Goal: Information Seeking & Learning: Compare options

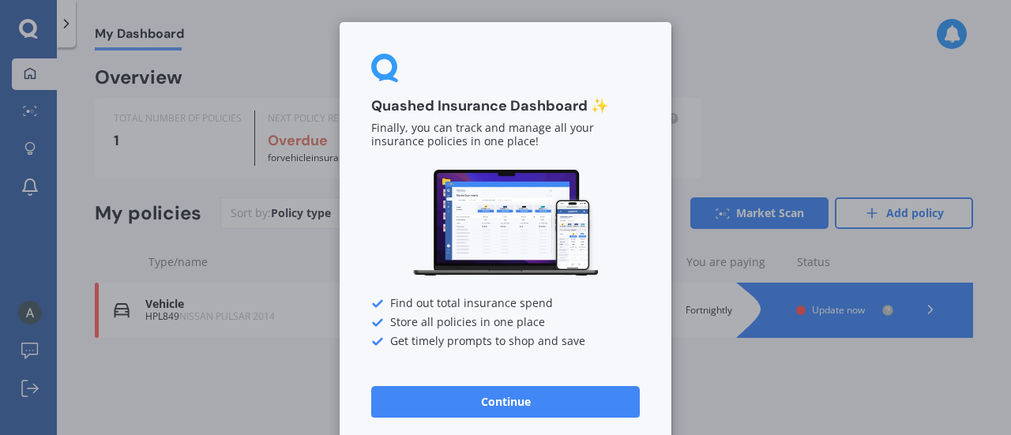
click at [566, 399] on button "Continue" at bounding box center [505, 402] width 269 height 32
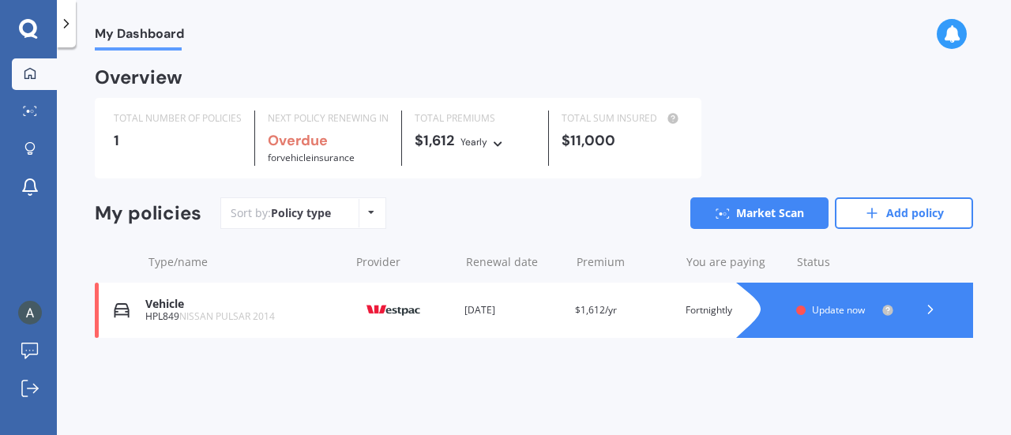
click at [840, 314] on span "Update now" at bounding box center [838, 309] width 53 height 13
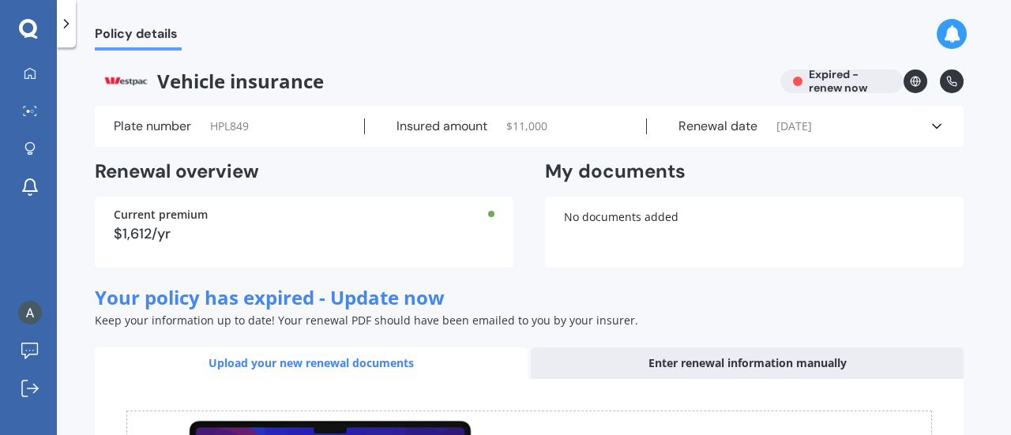
click at [813, 84] on div "Vehicle insurance Expired - renew now" at bounding box center [529, 82] width 869 height 24
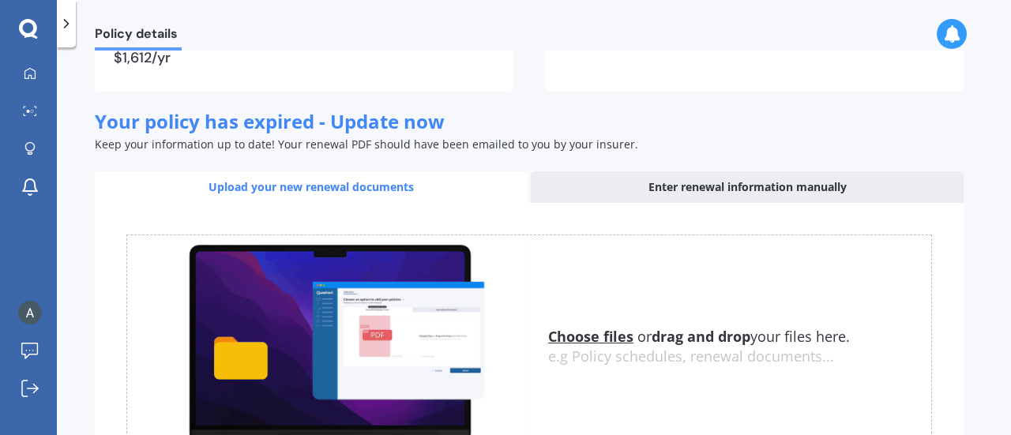
scroll to position [177, 0]
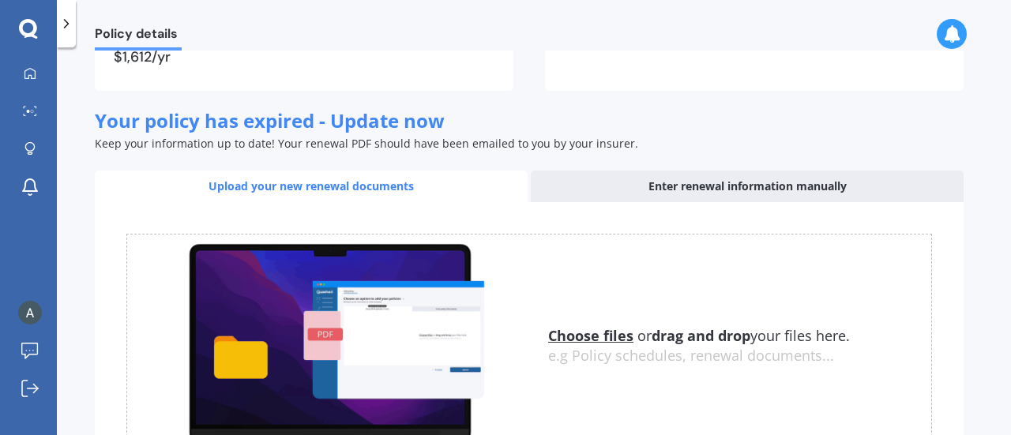
click at [695, 192] on div "Enter renewal information manually" at bounding box center [747, 187] width 433 height 32
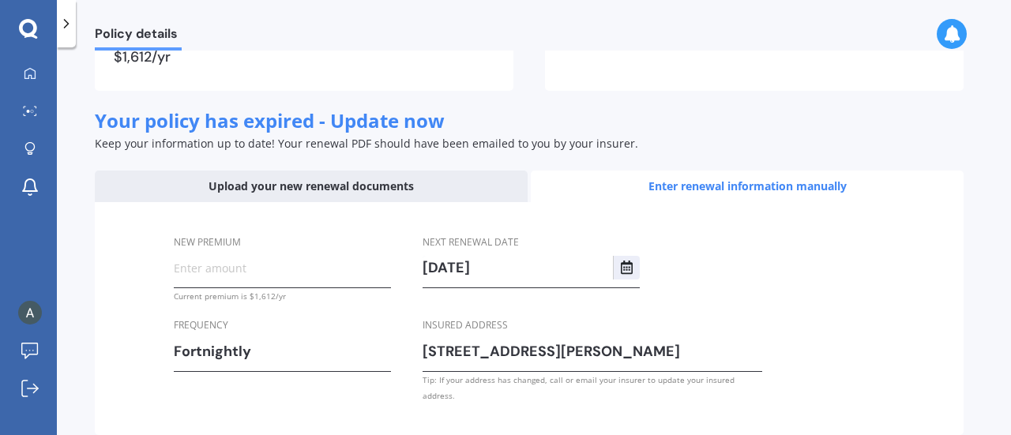
scroll to position [240, 0]
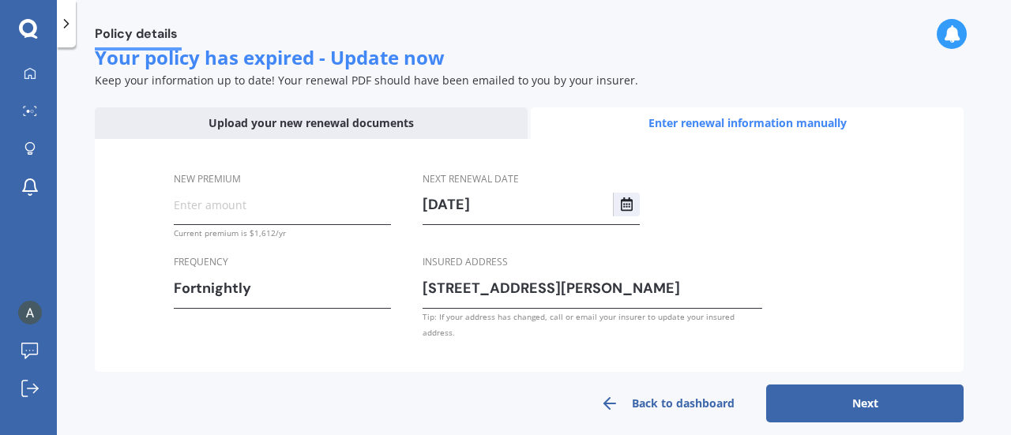
click at [266, 208] on input "New premium" at bounding box center [282, 205] width 217 height 24
paste input "$60.55"
drag, startPoint x: 266, startPoint y: 208, endPoint x: 154, endPoint y: 195, distance: 112.9
drag, startPoint x: 154, startPoint y: 195, endPoint x: 81, endPoint y: 226, distance: 78.9
click at [81, 226] on div "Policy details Vehicle insurance Expired - renew now Plate number HPL849 Insure…" at bounding box center [534, 245] width 954 height 388
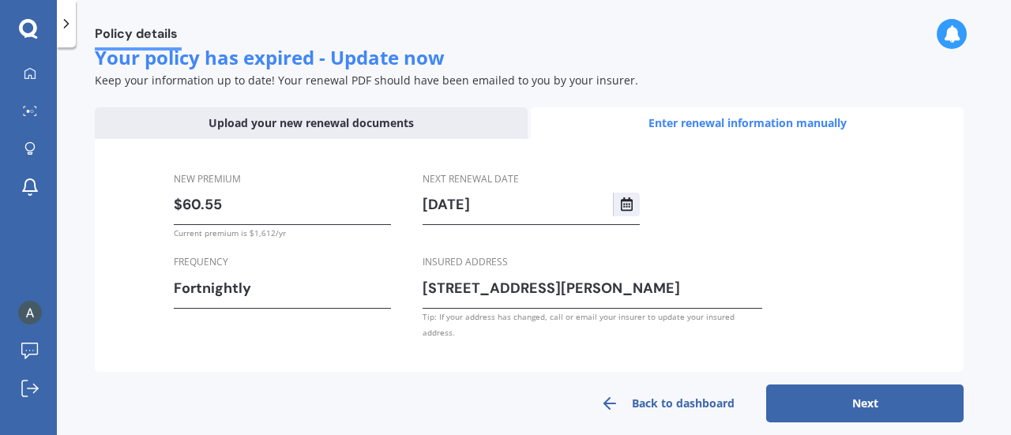
click at [242, 194] on input "$60.55" at bounding box center [282, 205] width 217 height 24
type input "$6.00"
paste input "$726.60"
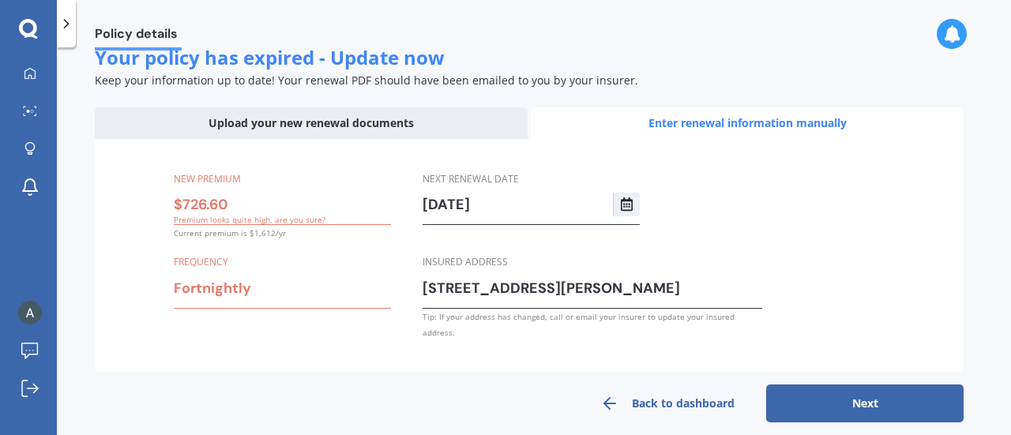
click at [324, 198] on input "$726.60" at bounding box center [282, 205] width 217 height 24
click at [795, 224] on div "New premium $726.60 Premium looks quite high, are you sure? Current premium is …" at bounding box center [529, 256] width 869 height 234
click at [242, 209] on input "$726.60" at bounding box center [282, 205] width 217 height 24
type input "$7.00"
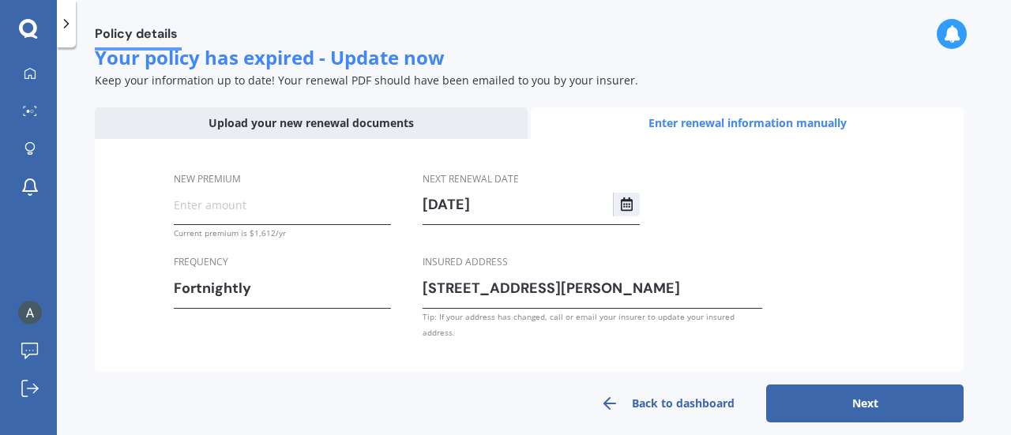
paste input "$726.60"
type input "$7.00"
paste input "$726.60"
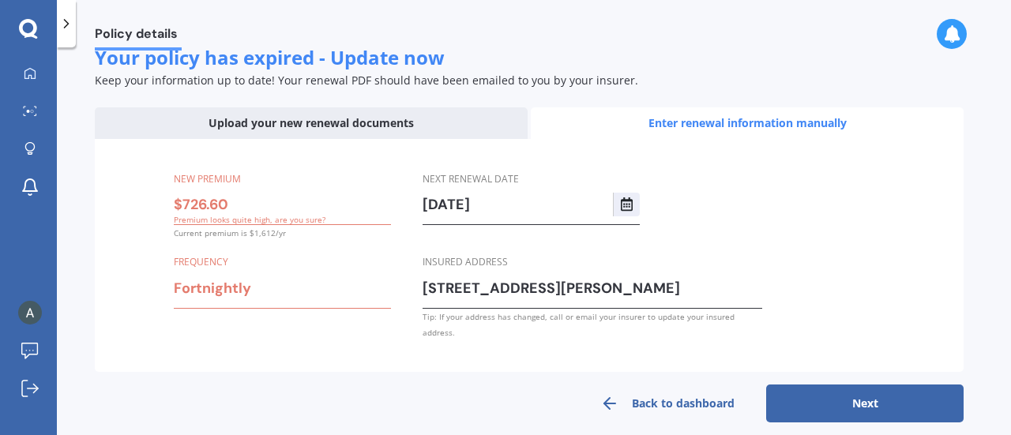
click at [248, 289] on div "Fortnightly" at bounding box center [272, 288] width 197 height 24
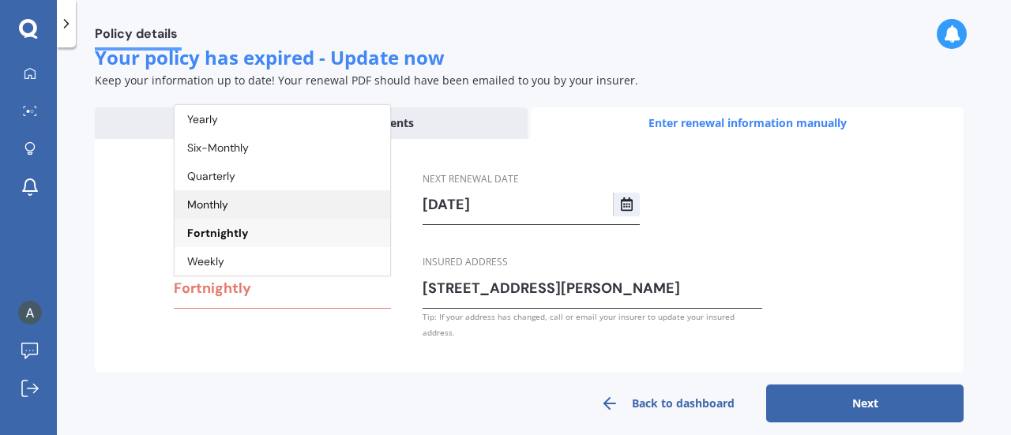
click at [275, 211] on div "Monthly" at bounding box center [283, 204] width 216 height 28
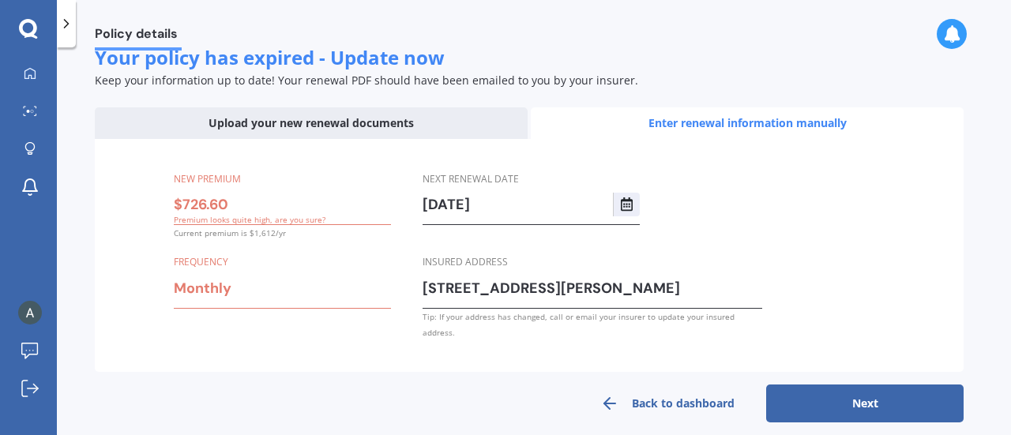
drag, startPoint x: 229, startPoint y: 209, endPoint x: 137, endPoint y: 208, distance: 92.4
click at [137, 208] on div "New premium $726.60 Premium looks quite high, are you sure? Current premium is …" at bounding box center [529, 256] width 869 height 234
paste input "text"
type input "$7.00"
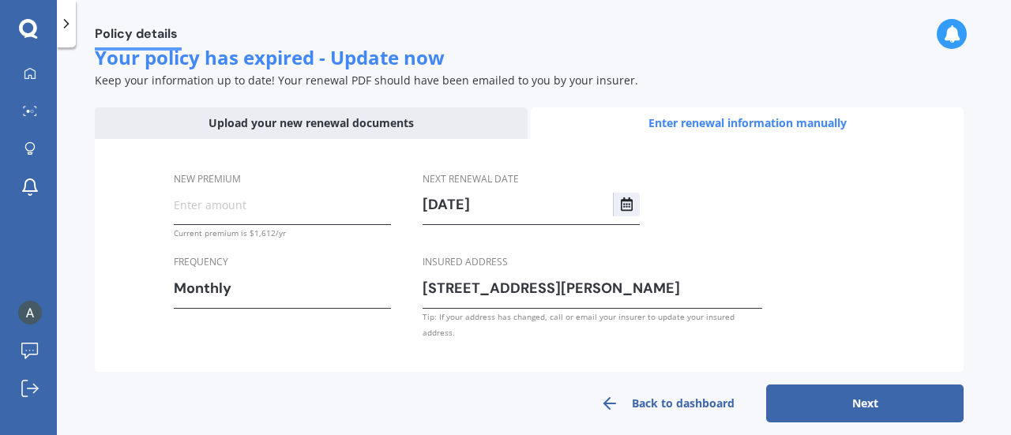
click at [316, 201] on input "New premium" at bounding box center [282, 205] width 217 height 24
paste input "$60.55"
type input "$60.55"
click at [363, 367] on form "New premium $60.55 Current premium is $1,612/yr Frequency Monthly Yearly Six-Mo…" at bounding box center [529, 281] width 869 height 284
click at [625, 209] on icon "Select date" at bounding box center [627, 204] width 13 height 14
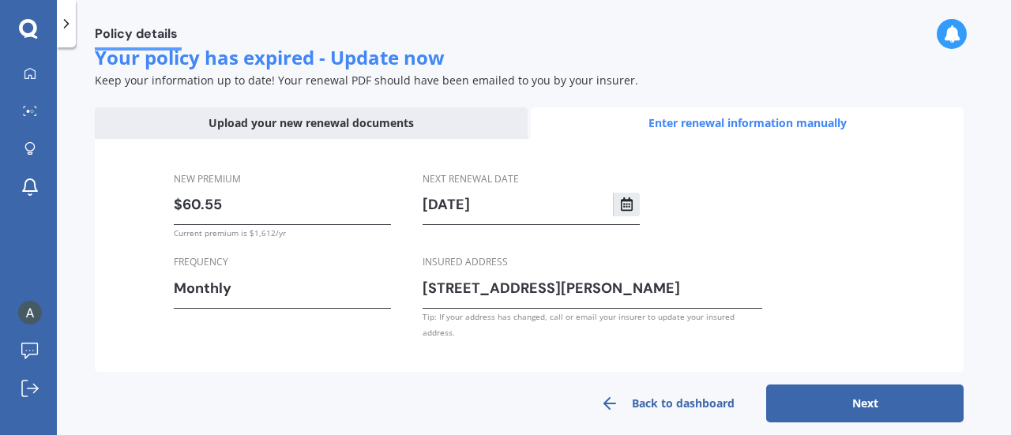
scroll to position [0, 0]
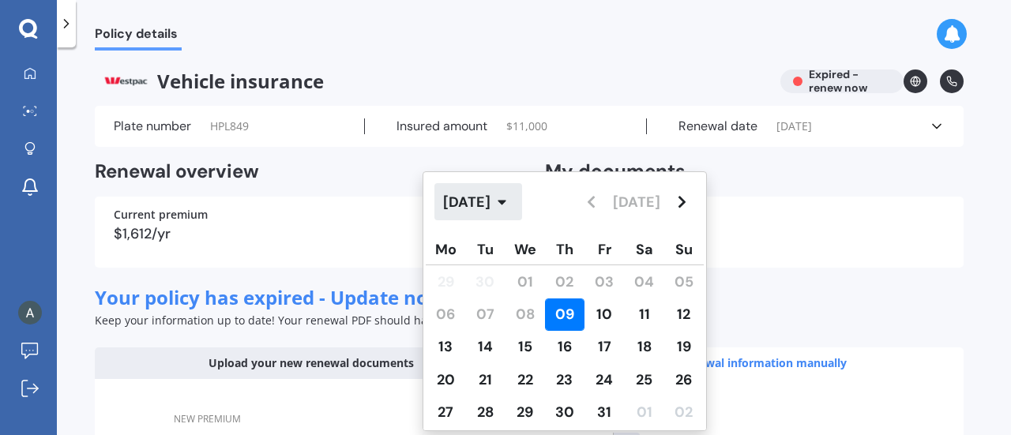
click at [506, 203] on icon "button" at bounding box center [502, 202] width 8 height 5
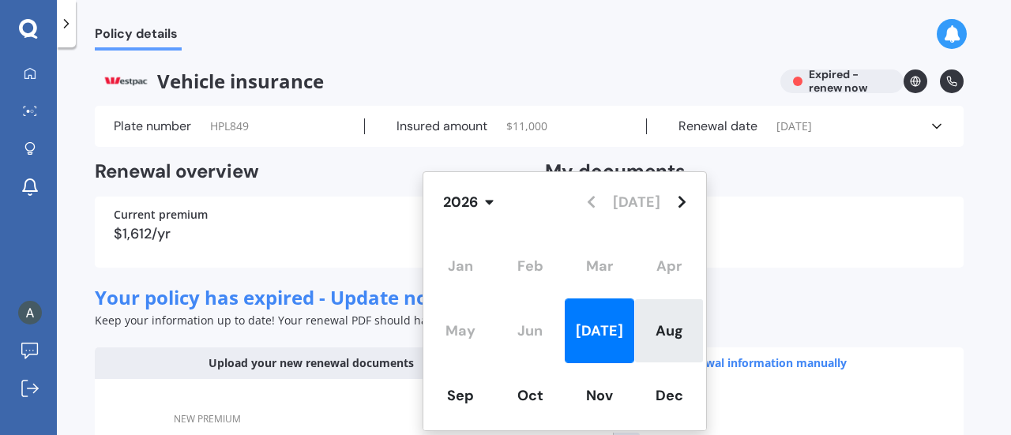
click at [690, 328] on div "Aug" at bounding box center [669, 331] width 70 height 65
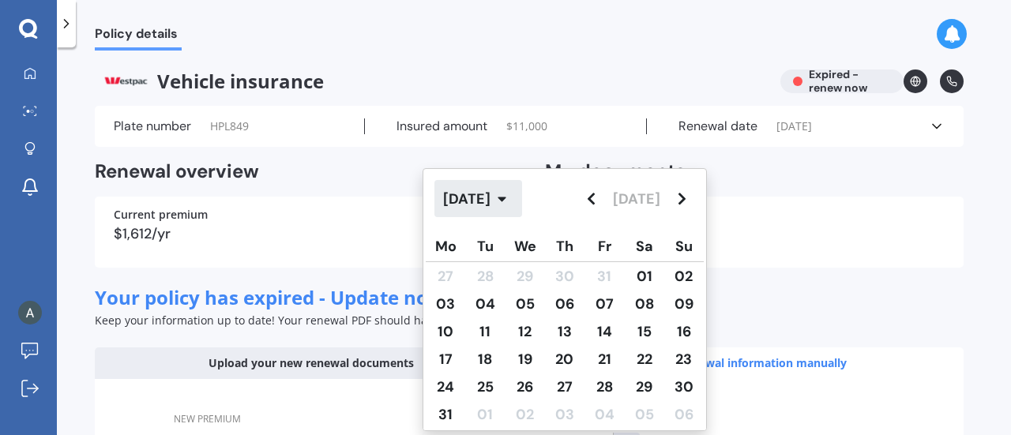
click at [514, 201] on button "[DATE]" at bounding box center [478, 198] width 88 height 37
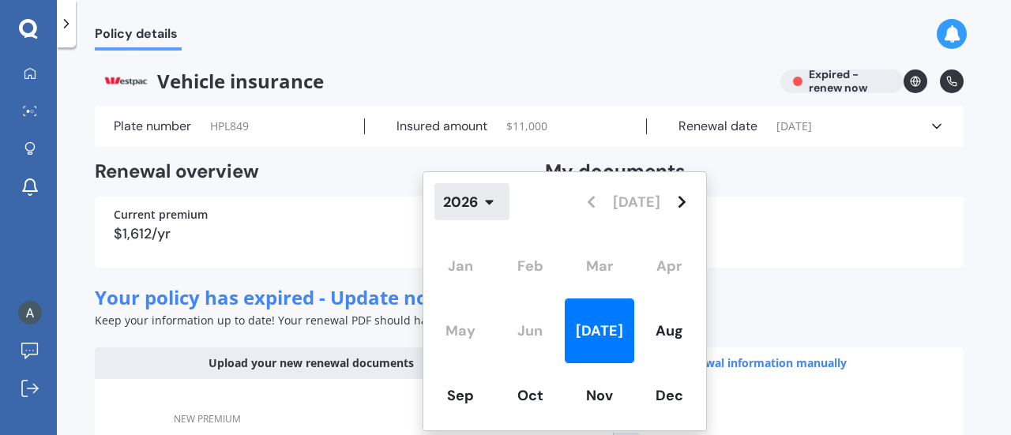
click at [483, 209] on button "2026" at bounding box center [471, 201] width 75 height 37
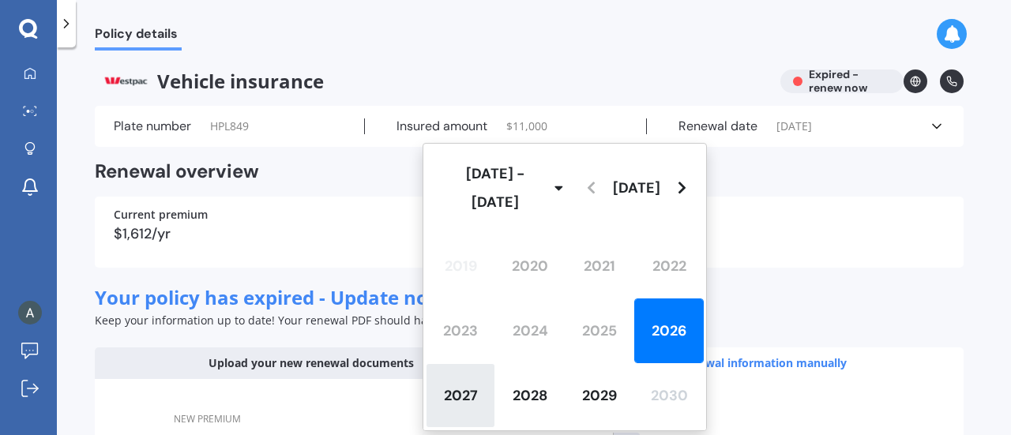
click at [464, 396] on span "2027" at bounding box center [461, 395] width 34 height 19
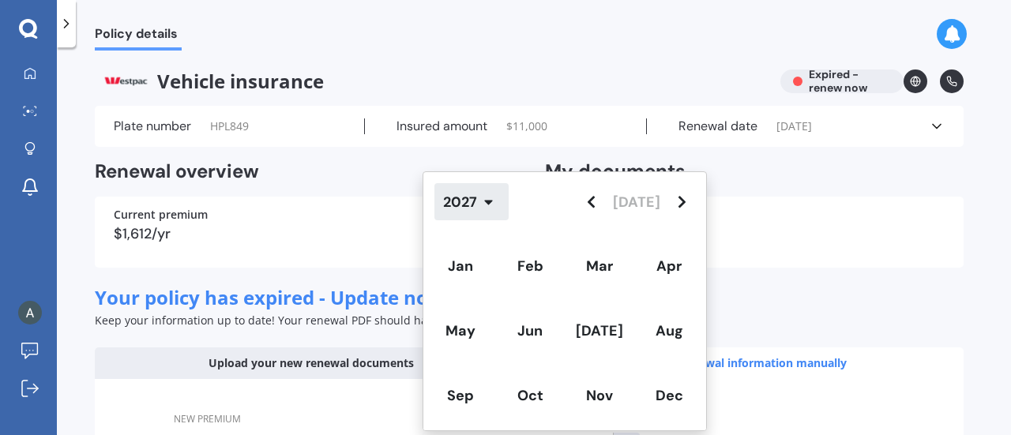
click at [479, 209] on button "2027" at bounding box center [471, 201] width 74 height 37
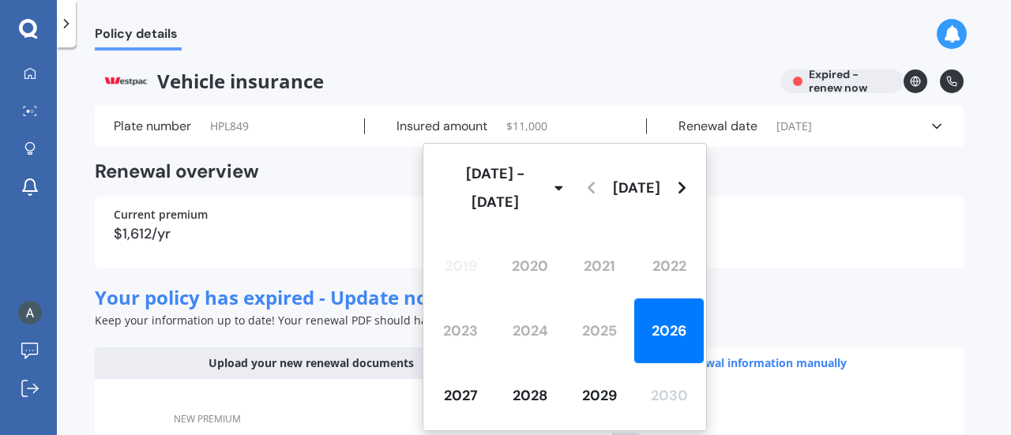
click at [665, 321] on div "2026" at bounding box center [669, 331] width 70 height 65
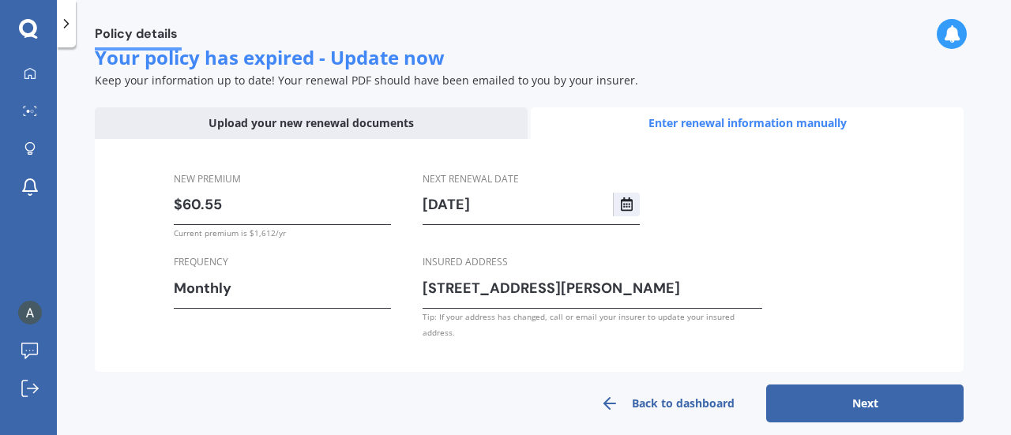
scroll to position [240, 0]
click at [615, 208] on button "Select date" at bounding box center [626, 205] width 27 height 24
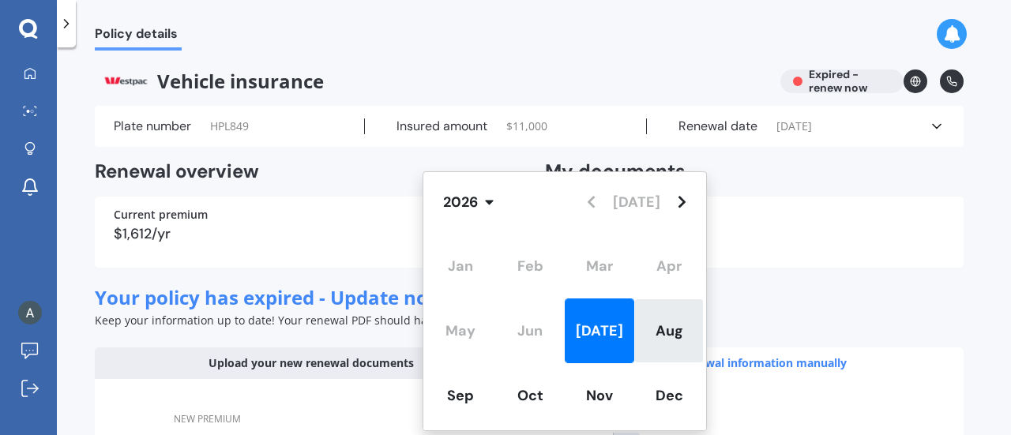
click at [664, 325] on span "Aug" at bounding box center [670, 330] width 28 height 19
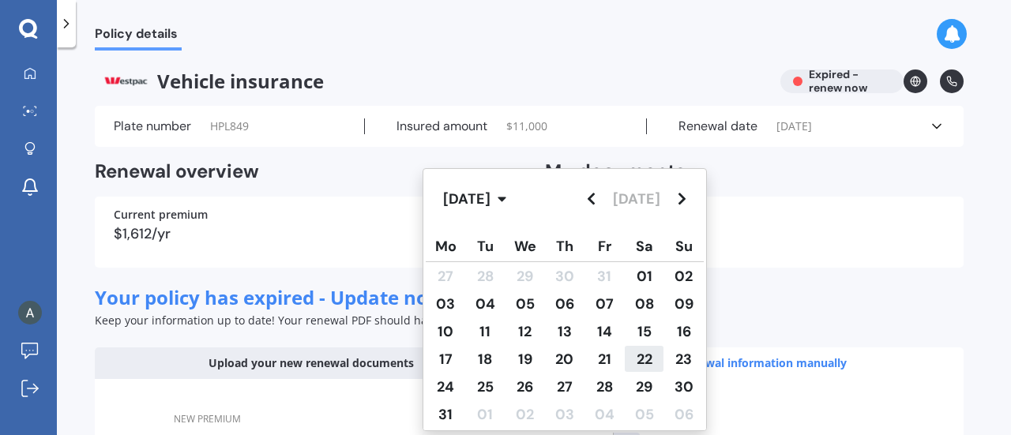
click at [637, 365] on span "22" at bounding box center [645, 359] width 16 height 19
type input "[DATE]"
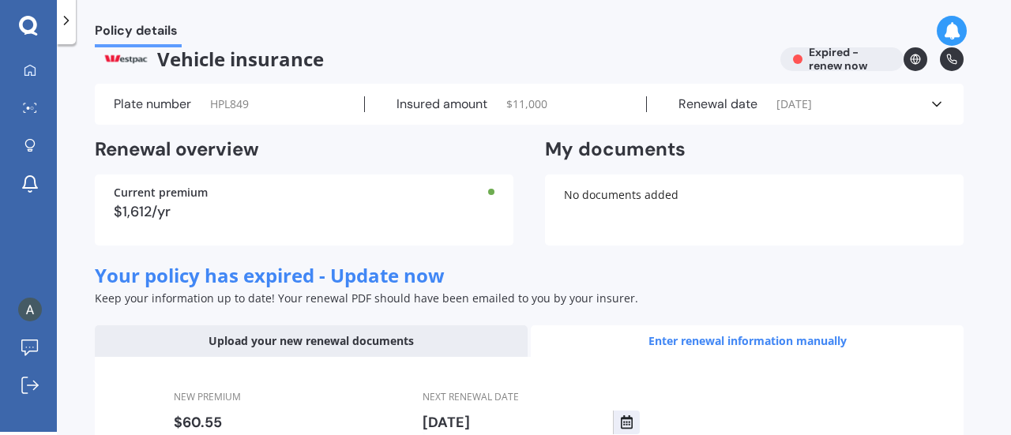
scroll to position [240, 0]
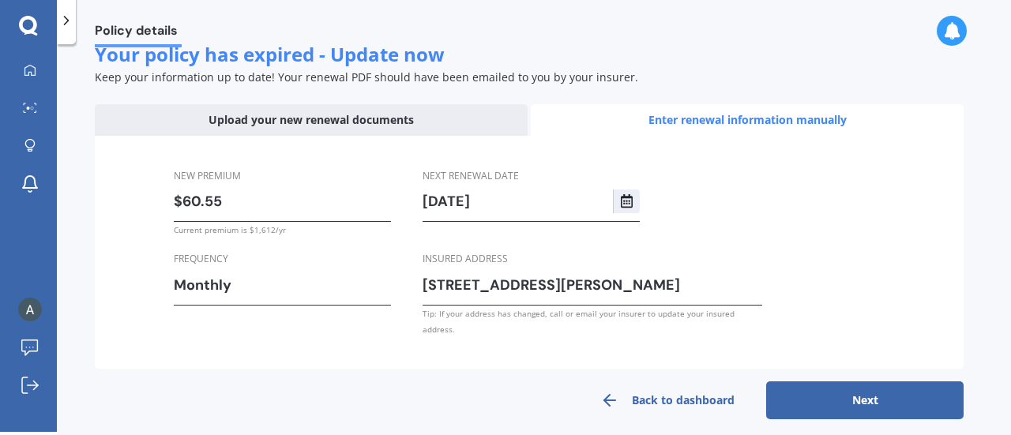
click at [869, 395] on button "Next" at bounding box center [864, 401] width 197 height 38
select select "22"
select select "08"
select select "2026"
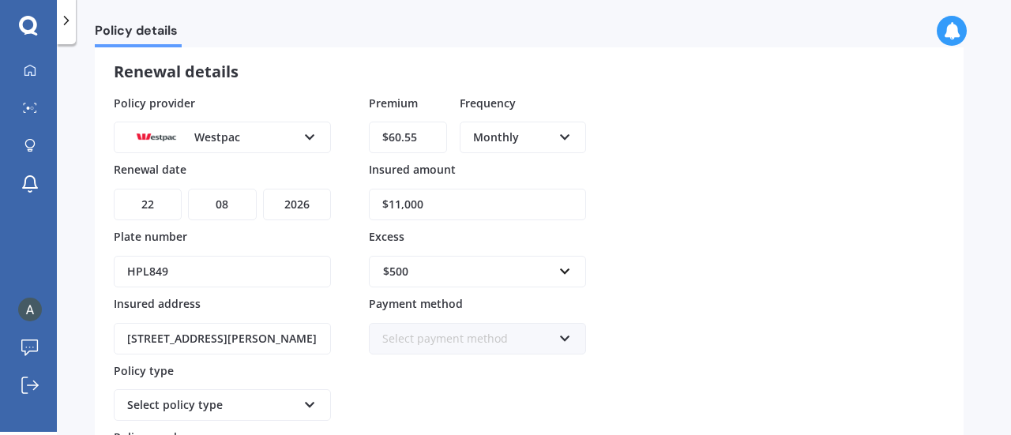
scroll to position [85, 0]
click at [464, 205] on input "$11,000" at bounding box center [477, 205] width 217 height 32
type input "$11,300"
click at [640, 220] on div "Policy provider Westpac AA AMI AMP ANZ ASB [PERSON_NAME] Dowa Ando Assurant Aut…" at bounding box center [529, 292] width 831 height 394
click at [464, 274] on div "$500" at bounding box center [468, 271] width 170 height 17
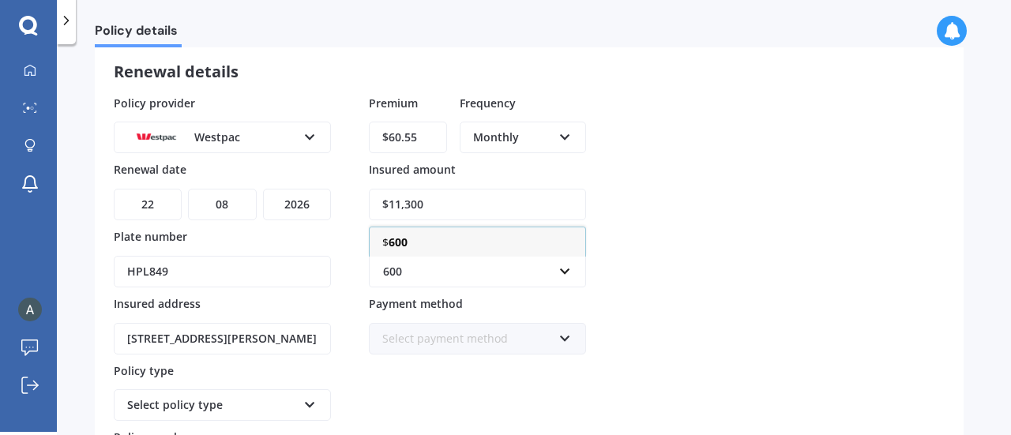
type input "600"
click at [738, 249] on div "Policy provider Westpac AA AMI AMP ANZ ASB [PERSON_NAME] Dowa Ando Assurant Aut…" at bounding box center [529, 292] width 831 height 394
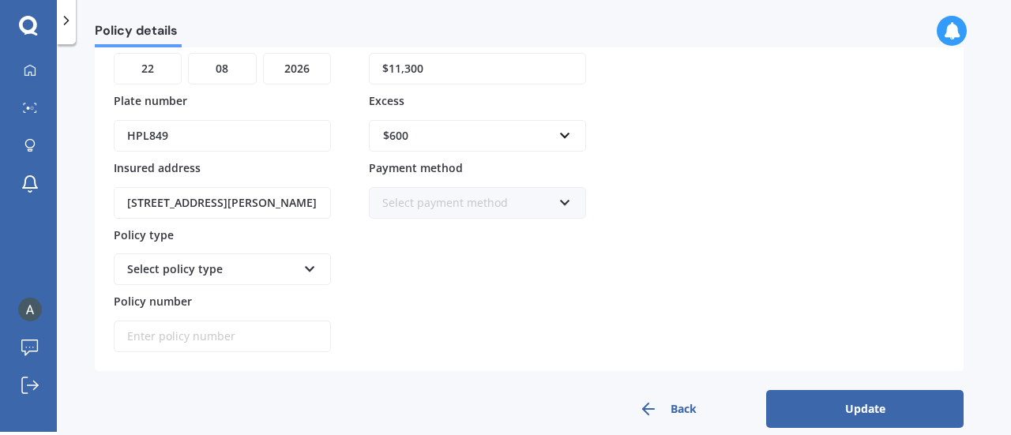
scroll to position [221, 0]
click at [300, 254] on div "Select policy type Third Party Third Party, Fire & Theft Comprehensive Full Cov…" at bounding box center [222, 270] width 217 height 32
click at [300, 257] on div "Third Party Third Party Third Party, Fire & Theft Comprehensive Full Cover" at bounding box center [222, 270] width 217 height 32
click at [300, 257] on div "Select policy type Third Party Third Party, Fire & Theft Comprehensive Full Cov…" at bounding box center [222, 270] width 217 height 32
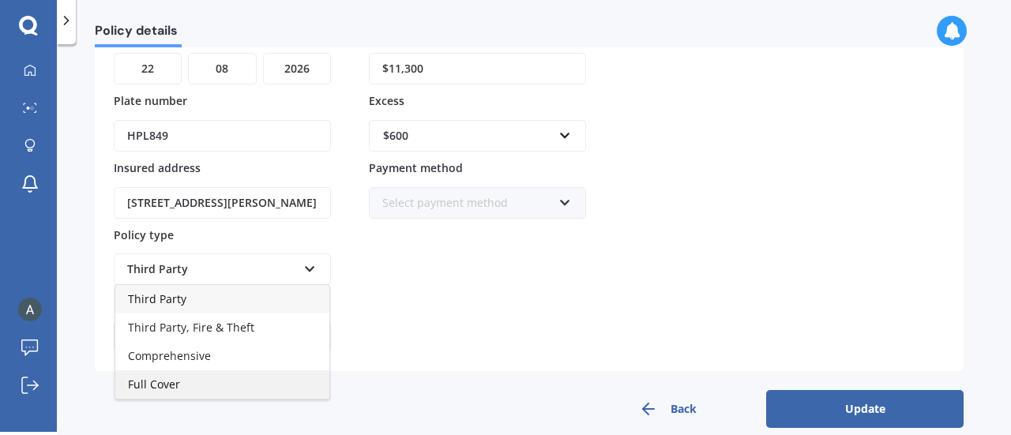
click at [215, 382] on div "Full Cover" at bounding box center [222, 384] width 214 height 28
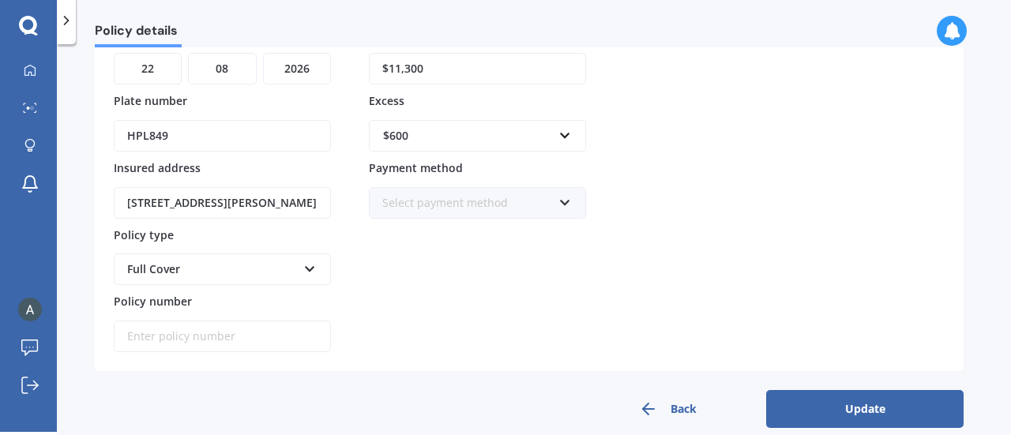
click at [875, 397] on button "Update" at bounding box center [864, 409] width 197 height 38
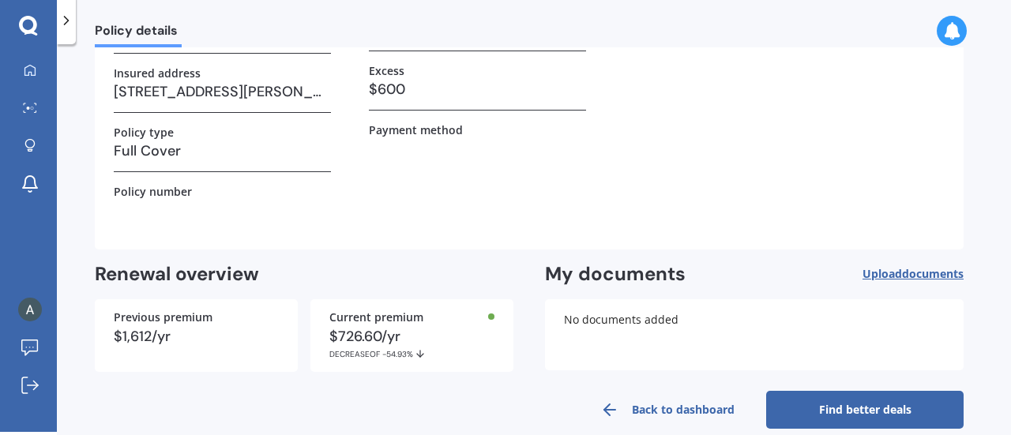
scroll to position [231, 0]
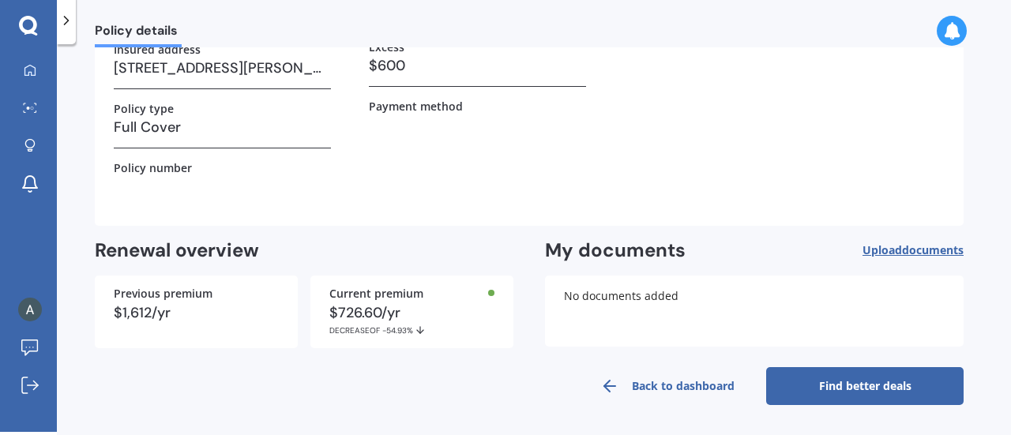
click at [820, 386] on link "Find better deals" at bounding box center [864, 386] width 197 height 38
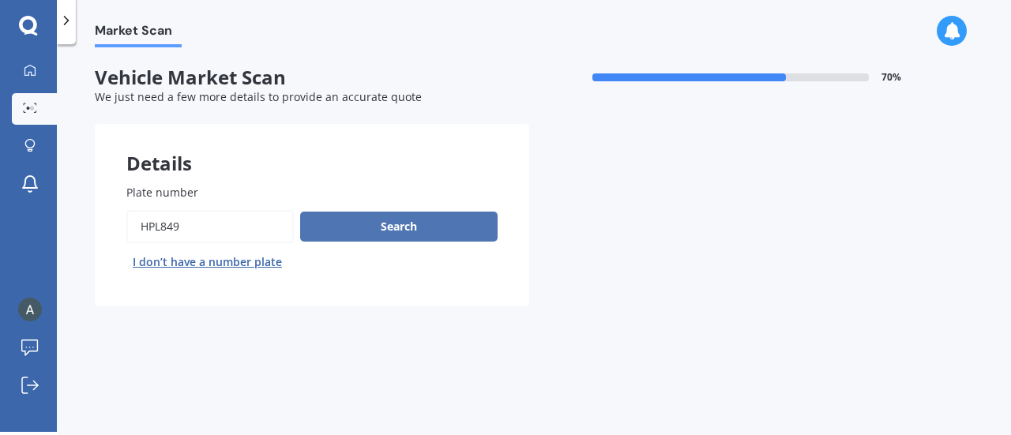
click at [382, 226] on button "Search" at bounding box center [398, 227] width 197 height 30
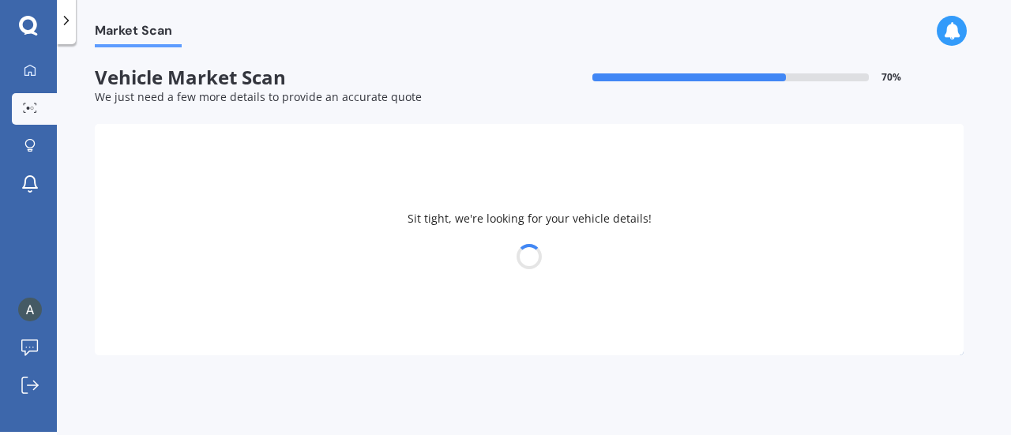
select select "NISSAN"
select select "PULSAR"
select select "11"
select select "02"
select select "1994"
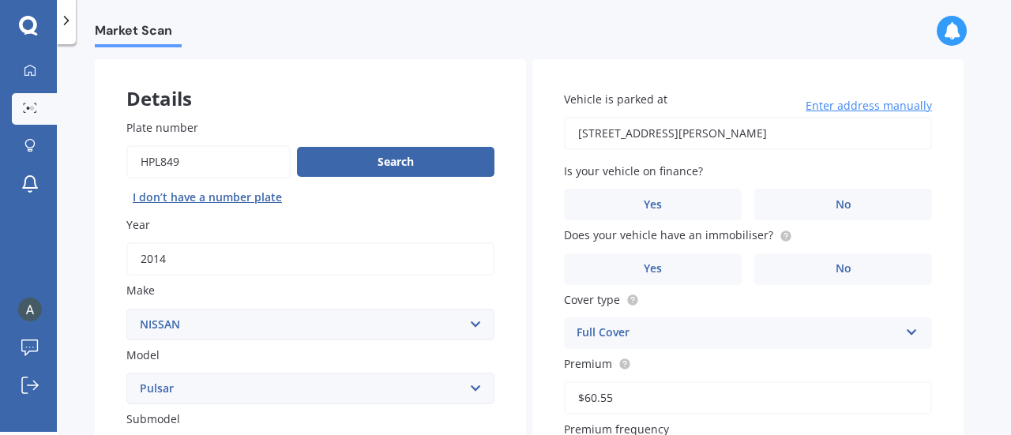
scroll to position [67, 0]
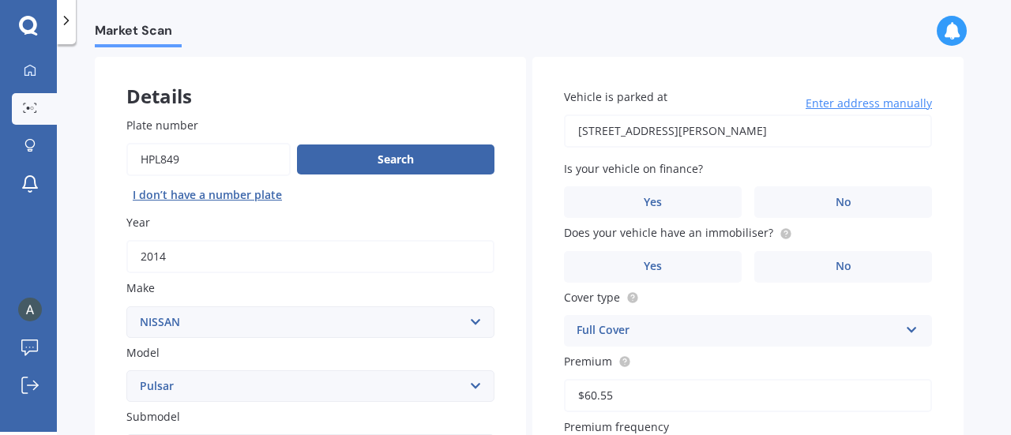
click at [841, 219] on div "Vehicle is parked at [STREET_ADDRESS][PERSON_NAME] Enter address manually Is yo…" at bounding box center [747, 362] width 431 height 611
click at [847, 197] on span "No" at bounding box center [844, 202] width 16 height 13
click at [0, 0] on input "No" at bounding box center [0, 0] width 0 height 0
click at [848, 246] on div "Does your vehicle have an immobiliser? Yes No" at bounding box center [748, 253] width 368 height 58
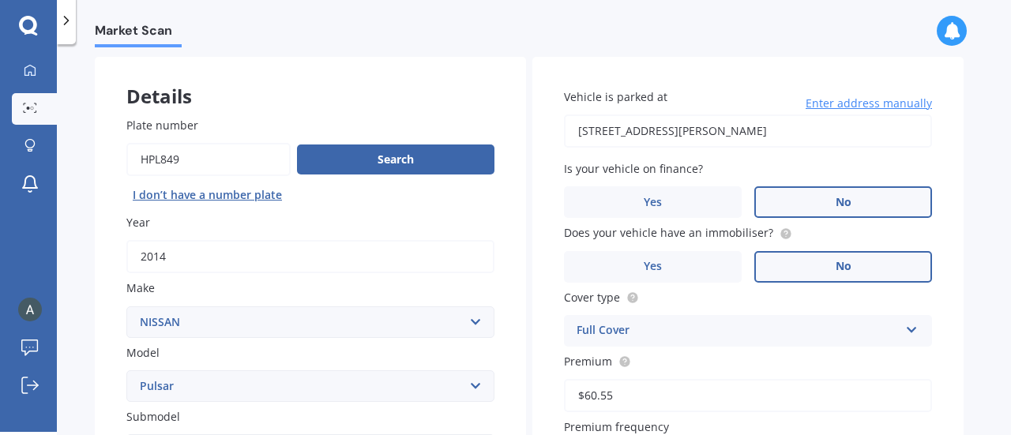
click at [848, 262] on span "No" at bounding box center [844, 266] width 16 height 13
click at [0, 0] on input "No" at bounding box center [0, 0] width 0 height 0
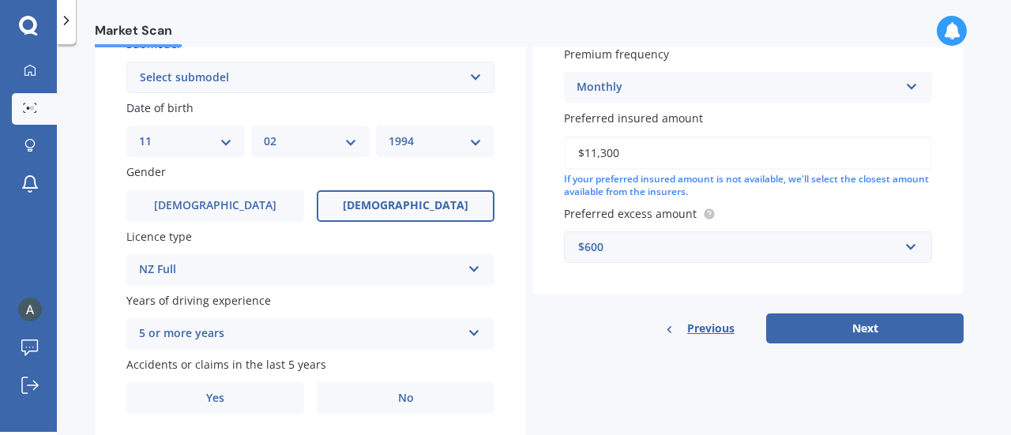
scroll to position [497, 0]
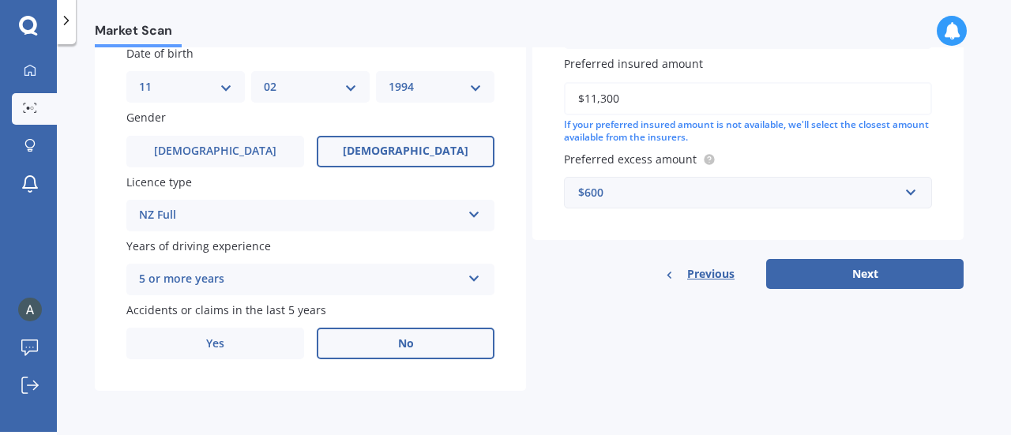
click at [397, 351] on label "No" at bounding box center [406, 344] width 178 height 32
click at [0, 0] on input "No" at bounding box center [0, 0] width 0 height 0
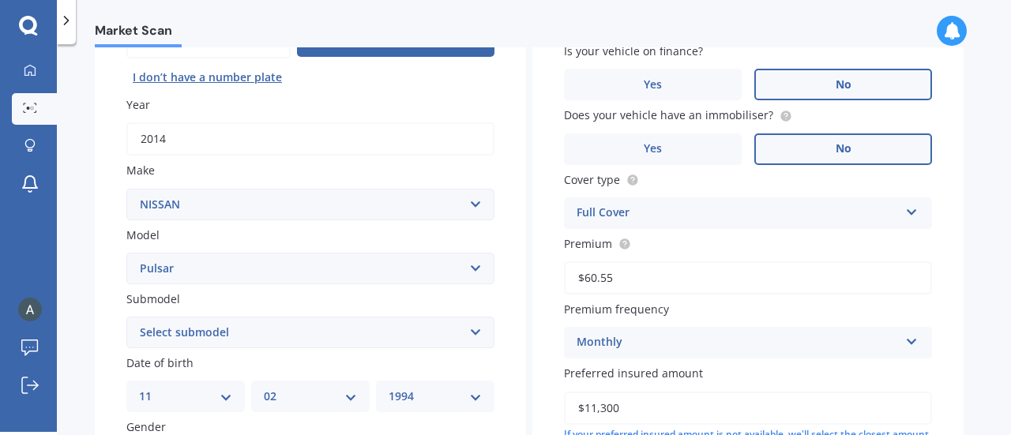
scroll to position [184, 0]
click at [464, 337] on select "Select submodel (All other) DX EXA Turbo GL GLI GT GTi GTi-R GX GXE LS LX Plus …" at bounding box center [310, 334] width 368 height 32
select select "SSS TURBO"
click at [126, 318] on select "Select submodel (All other) DX EXA Turbo GL GLI GT GTi GTi-R GX GXE LS LX Plus …" at bounding box center [310, 334] width 368 height 32
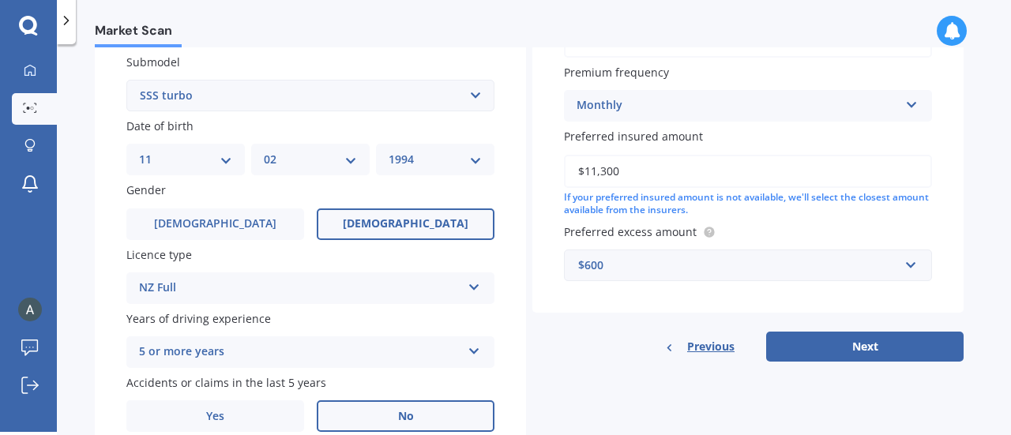
scroll to position [497, 0]
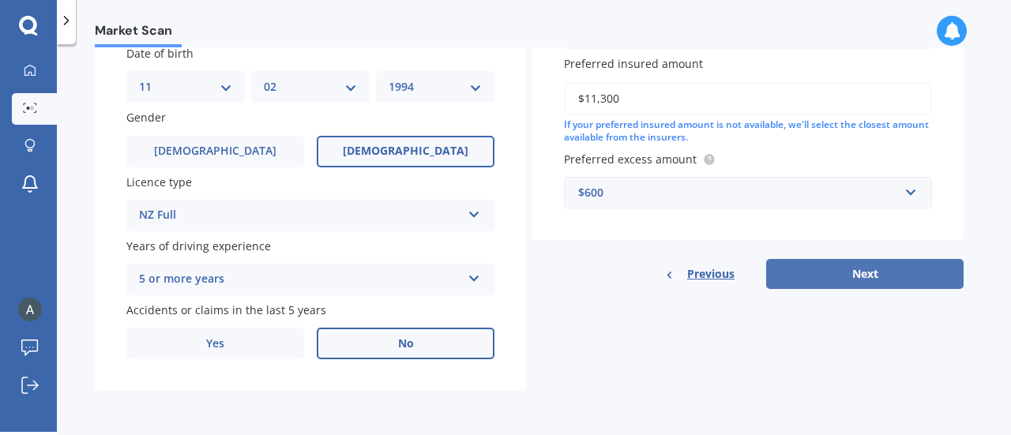
click at [864, 276] on button "Next" at bounding box center [864, 274] width 197 height 30
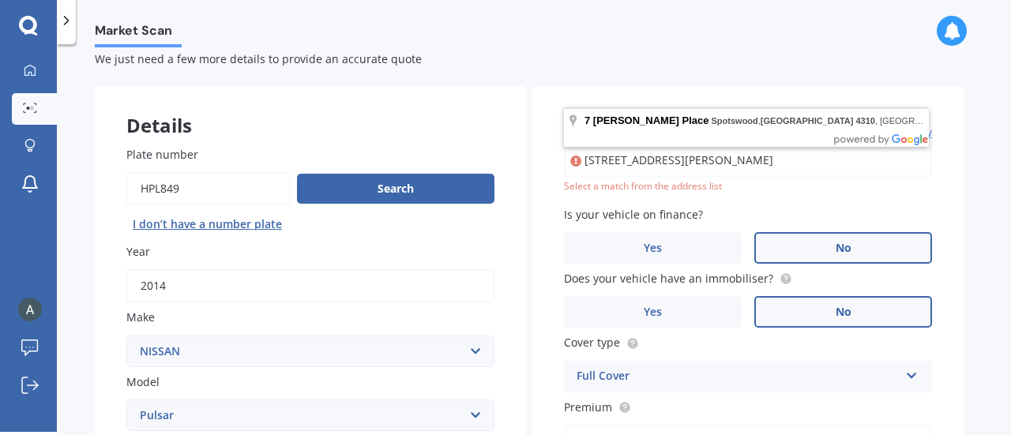
scroll to position [32, 0]
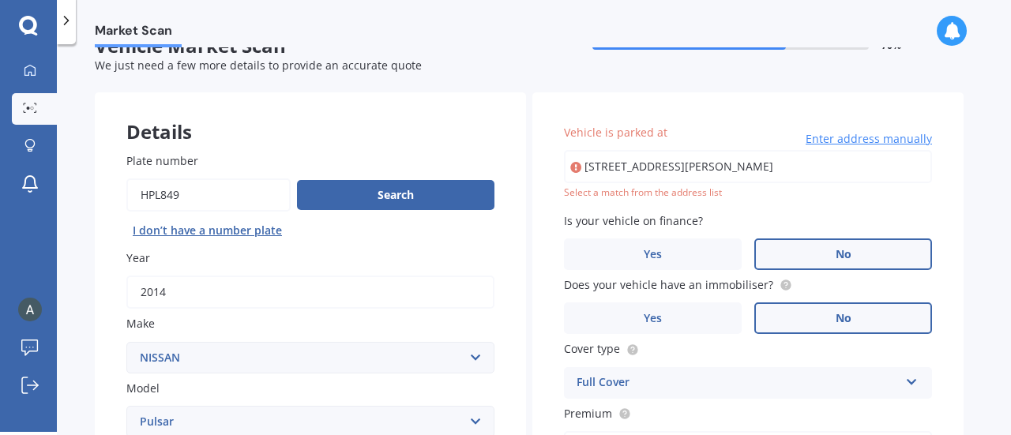
type input "[STREET_ADDRESS][PERSON_NAME]"
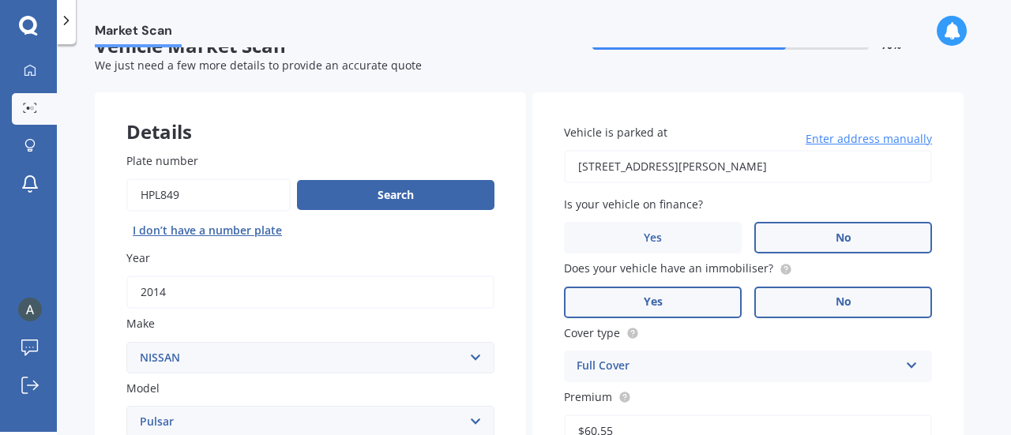
scroll to position [497, 0]
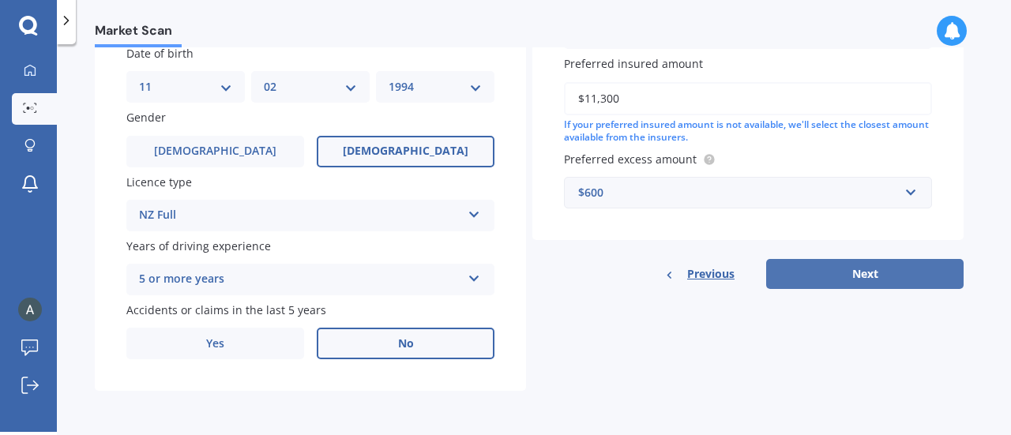
click at [859, 268] on button "Next" at bounding box center [864, 274] width 197 height 30
select select "11"
select select "02"
select select "1994"
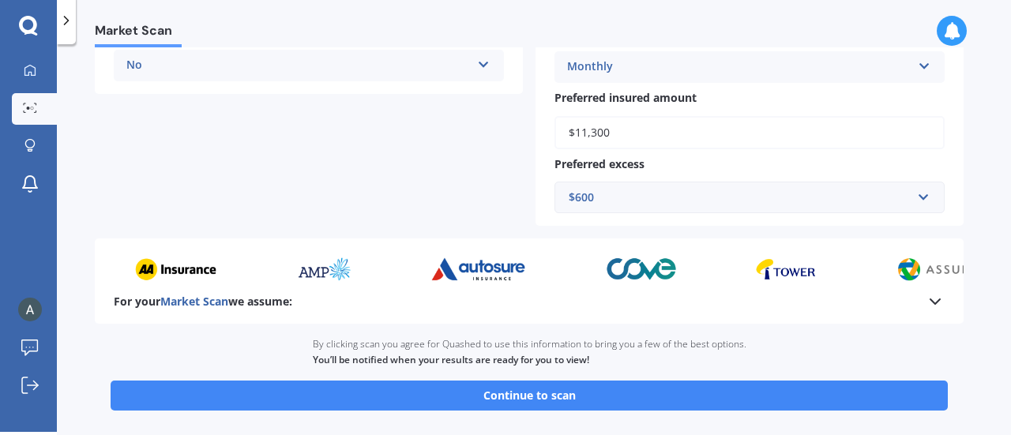
scroll to position [512, 0]
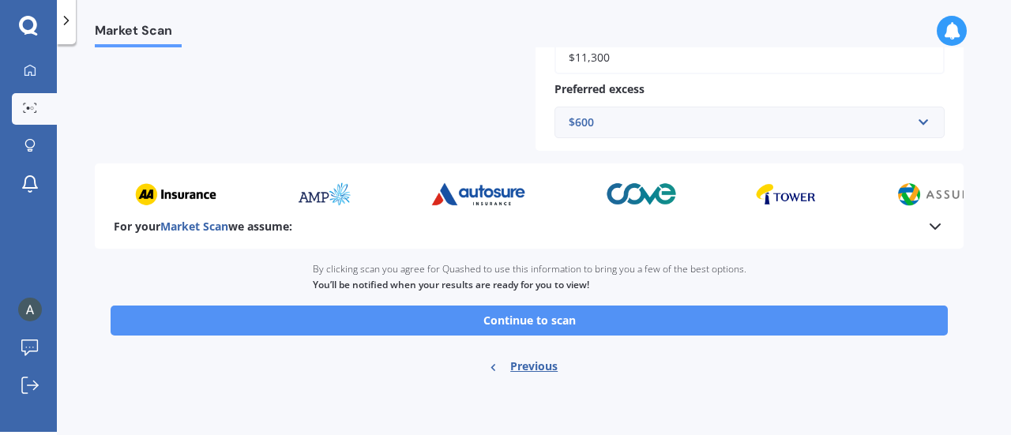
click at [580, 320] on button "Continue to scan" at bounding box center [529, 321] width 837 height 30
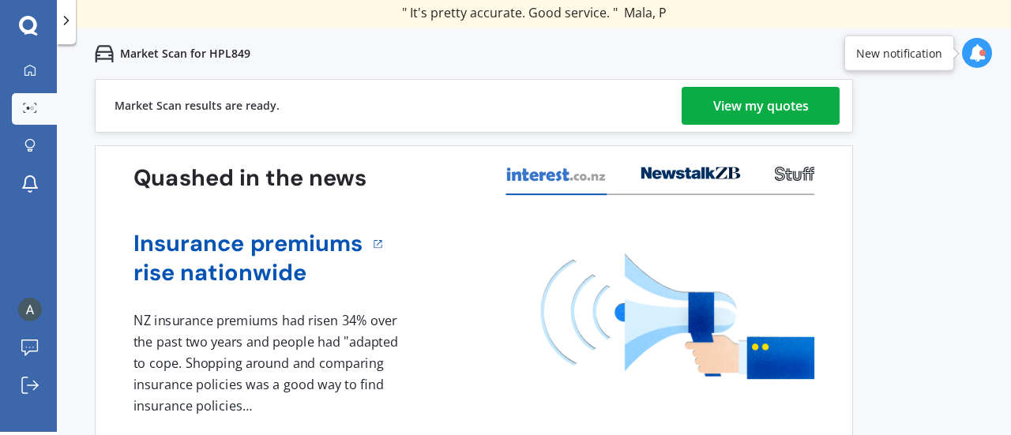
click at [743, 113] on div "View my quotes" at bounding box center [761, 106] width 96 height 38
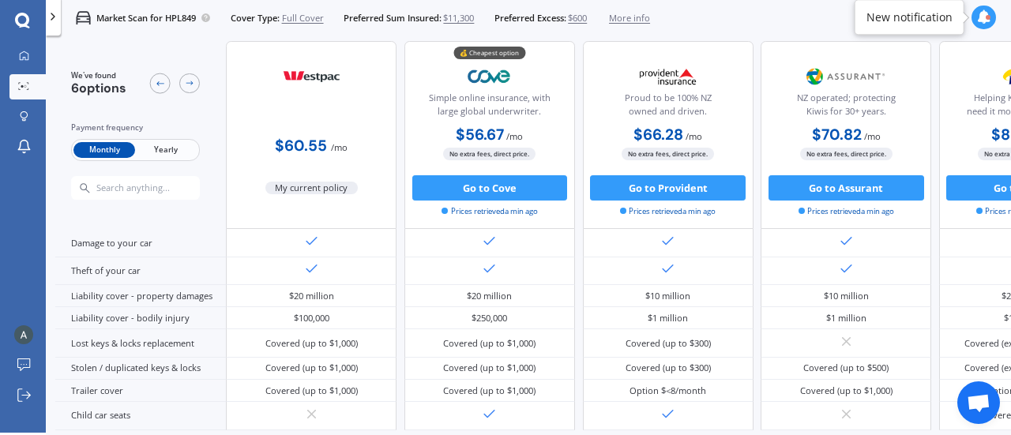
scroll to position [171, 0]
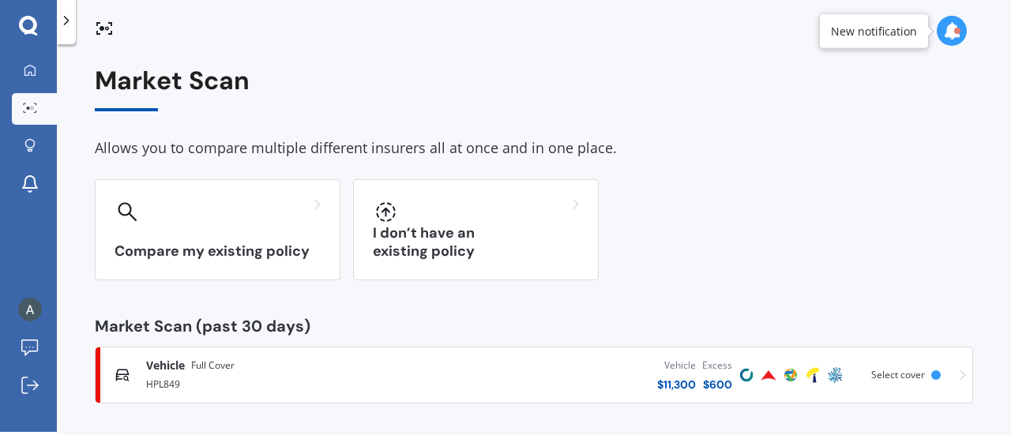
scroll to position [6, 0]
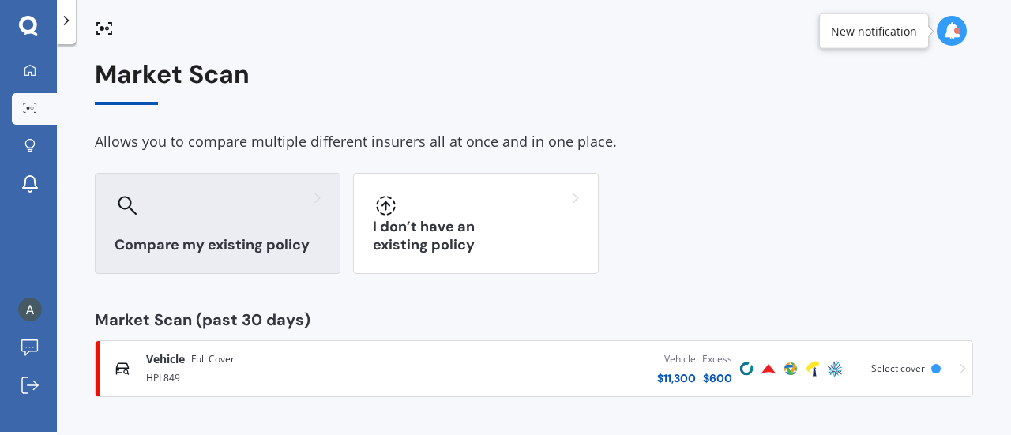
click at [231, 218] on div "Compare my existing policy" at bounding box center [218, 223] width 246 height 101
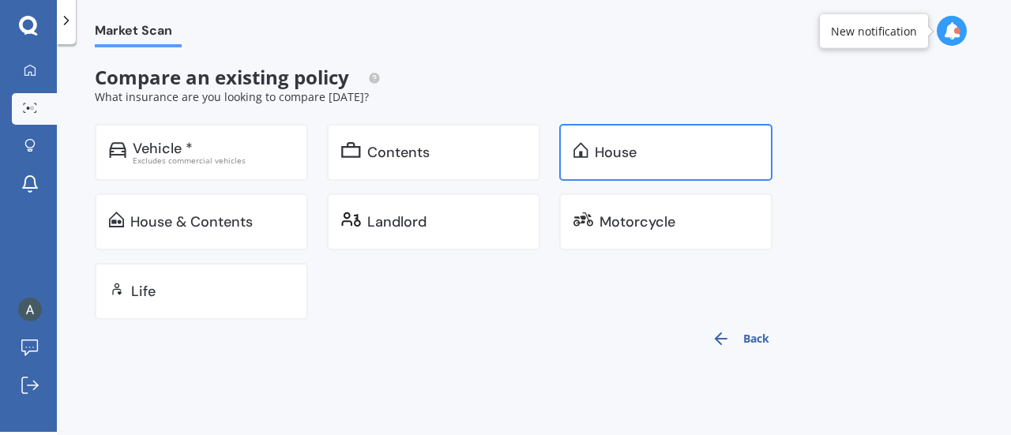
click at [618, 163] on div "House" at bounding box center [665, 152] width 213 height 57
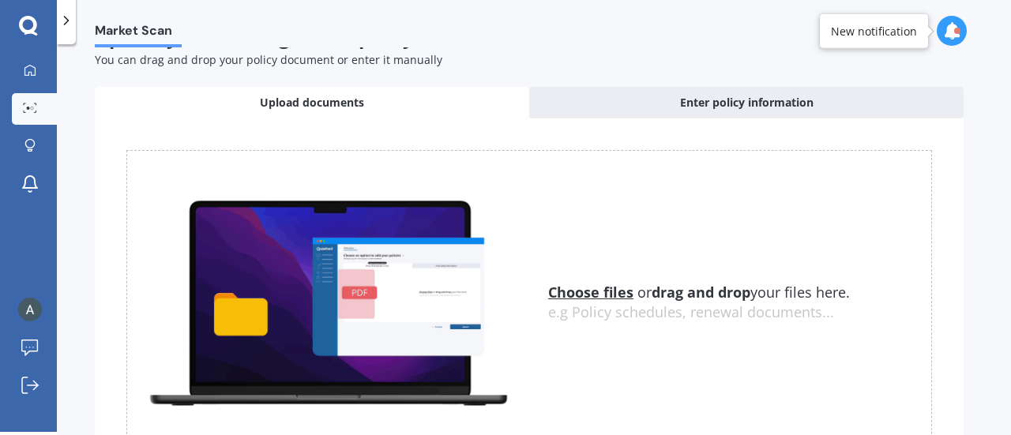
scroll to position [49, 0]
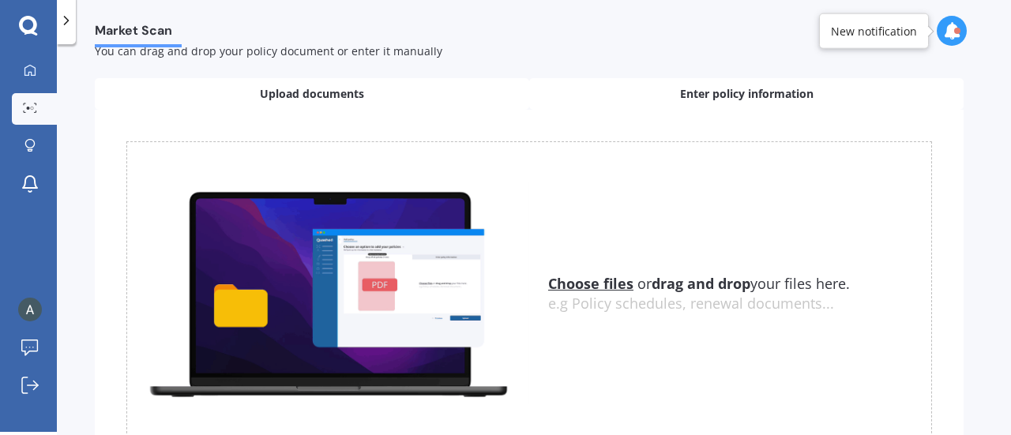
click at [690, 88] on span "Enter policy information" at bounding box center [746, 94] width 133 height 16
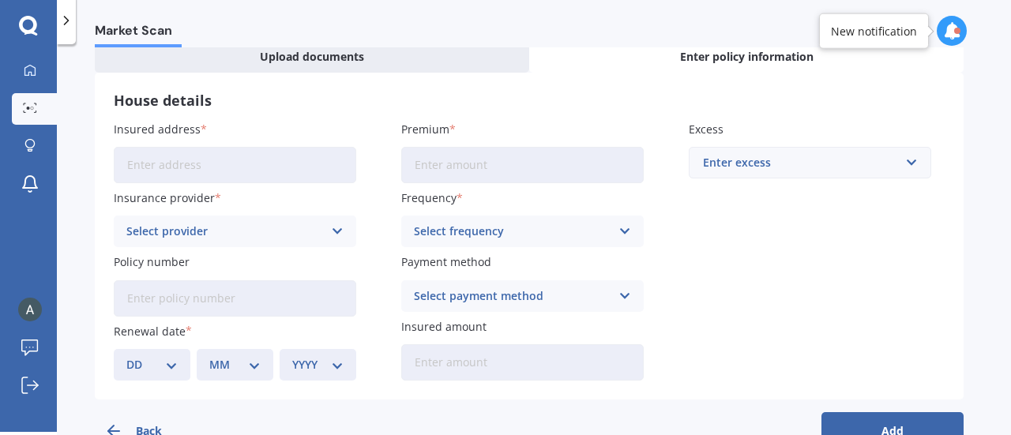
scroll to position [88, 0]
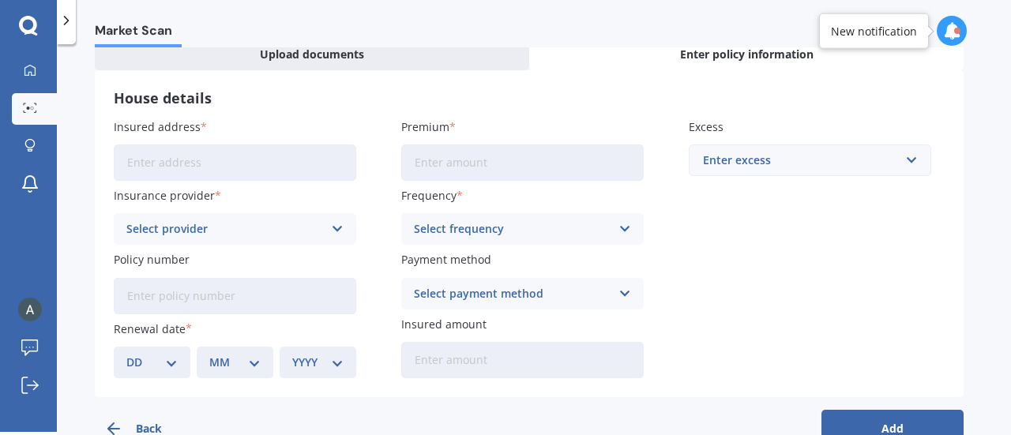
click at [246, 175] on input "Insured address" at bounding box center [235, 163] width 242 height 36
click at [280, 163] on input "[STREET_ADDRESS][PERSON_NAME]" at bounding box center [235, 163] width 242 height 36
click at [297, 163] on input "[STREET_ADDRESS][PERSON_NAME]" at bounding box center [235, 163] width 242 height 36
click at [261, 163] on input "[STREET_ADDRESS][PERSON_NAME]" at bounding box center [235, 163] width 242 height 36
type input "[STREET_ADDRESS][PERSON_NAME]"
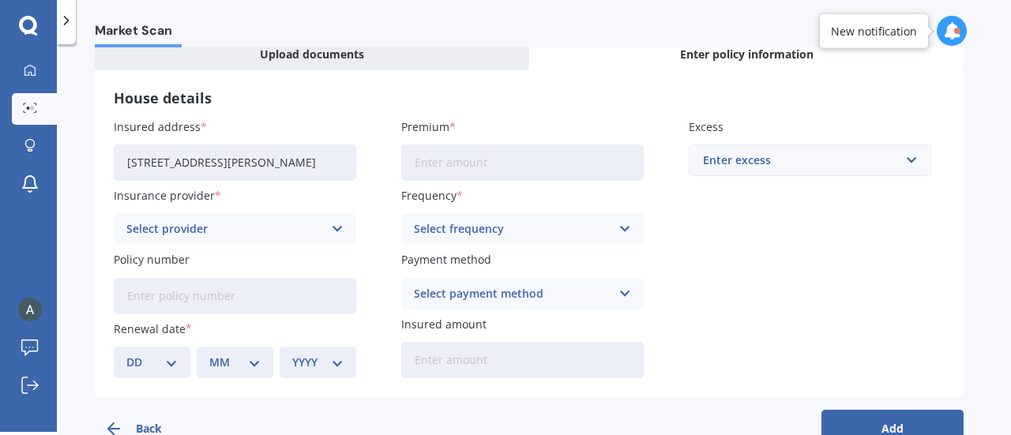
click at [334, 231] on icon at bounding box center [337, 228] width 13 height 17
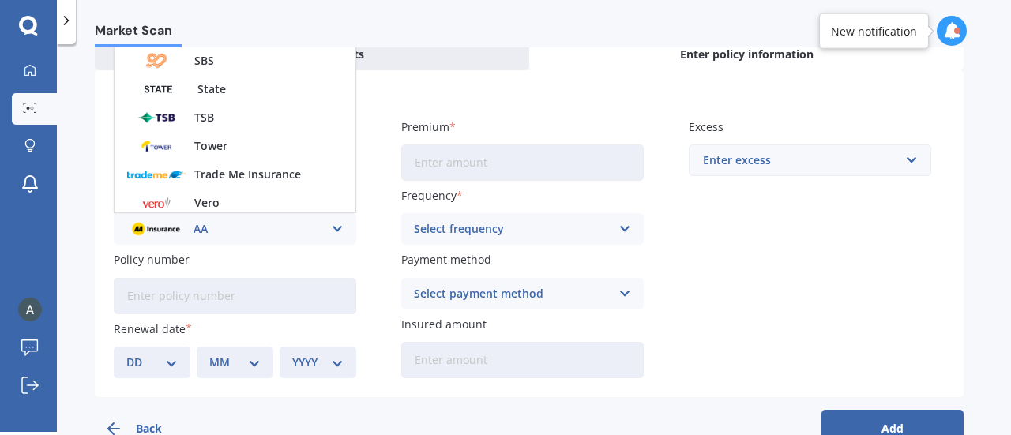
scroll to position [427, 0]
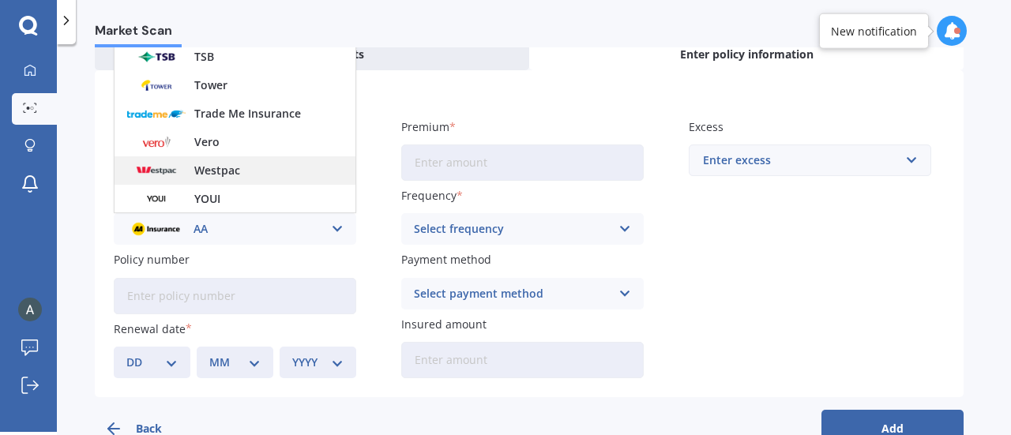
click at [231, 174] on span "Westpac" at bounding box center [217, 170] width 46 height 11
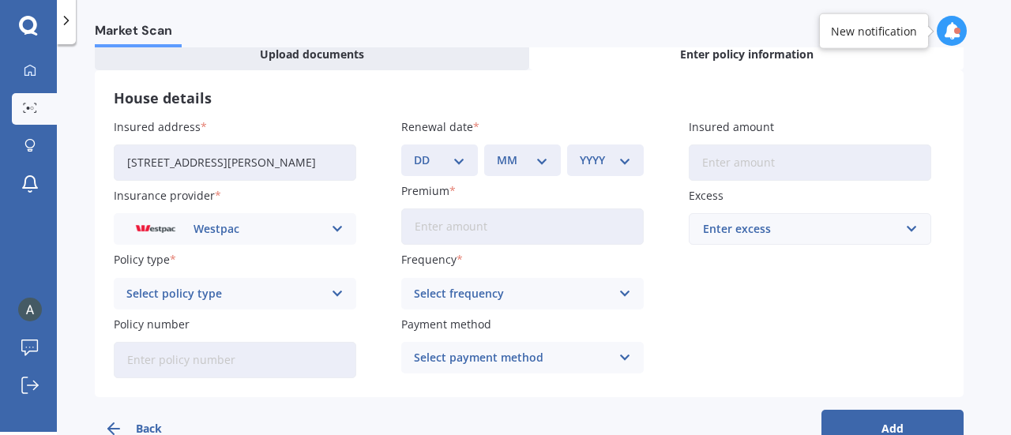
click at [327, 293] on div "Select policy type Comprehensive Home Cover" at bounding box center [235, 294] width 242 height 32
click at [258, 327] on span "Comprehensive Home Cover" at bounding box center [203, 324] width 153 height 11
click at [281, 365] on input "Policy number" at bounding box center [235, 360] width 242 height 36
paste input "1000254168"
type input "1000254168"
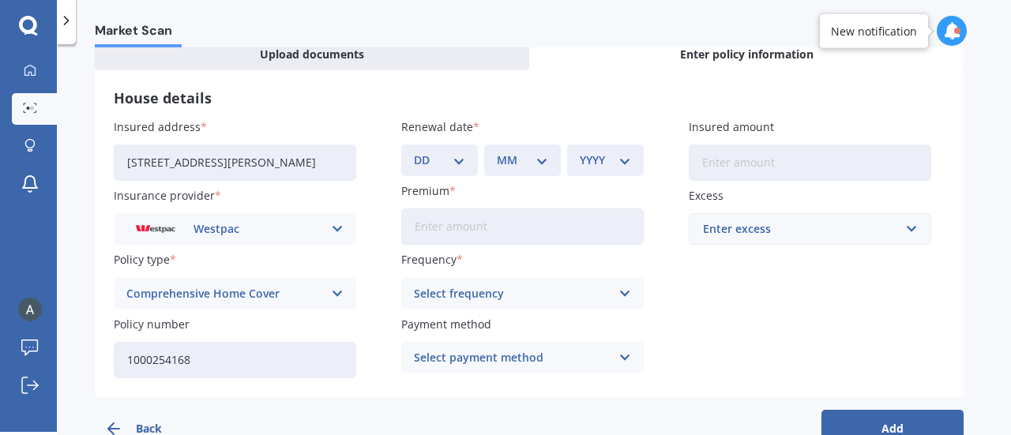
click at [517, 107] on h3 "House details" at bounding box center [529, 98] width 831 height 18
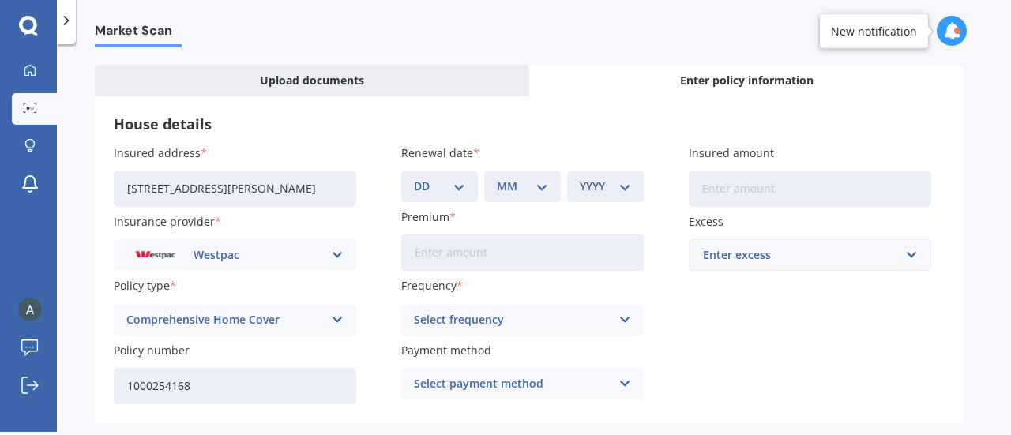
scroll to position [62, 0]
click at [471, 191] on div "DD 01 02 03 04 05 06 07 08 09 10 11 12 13 14 15 16 17 18 19 20 21 22 23 24 25 2…" at bounding box center [439, 187] width 77 height 32
click at [458, 190] on select "DD 01 02 03 04 05 06 07 08 09 10 11 12 13 14 15 16 17 18 19 20 21 22 23 24 25 2…" at bounding box center [439, 187] width 51 height 17
select select "12"
click at [414, 179] on select "DD 01 02 03 04 05 06 07 08 09 10 11 12 13 14 15 16 17 18 19 20 21 22 23 24 25 2…" at bounding box center [439, 187] width 51 height 17
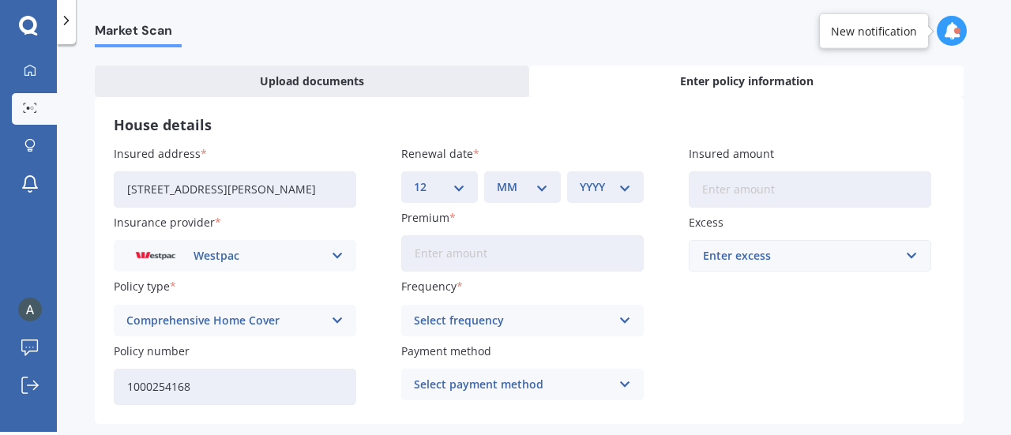
click at [541, 189] on select "MM 01 02 03 04 05 06 07 08 09 10 11 12" at bounding box center [522, 187] width 51 height 17
select select "07"
click at [497, 179] on select "MM 01 02 03 04 05 06 07 08 09 10 11 12" at bounding box center [522, 187] width 51 height 17
click at [618, 201] on div "YYYY 2027 2026 2025 2024 2023 2022 2021 2020 2019 2018 2017 2016 2015 2014 2013…" at bounding box center [605, 187] width 77 height 32
click at [621, 186] on select "YYYY 2027 2026 2025 2024 2023 2022 2021 2020 2019 2018 2017 2016 2015 2014 2013…" at bounding box center [605, 187] width 51 height 17
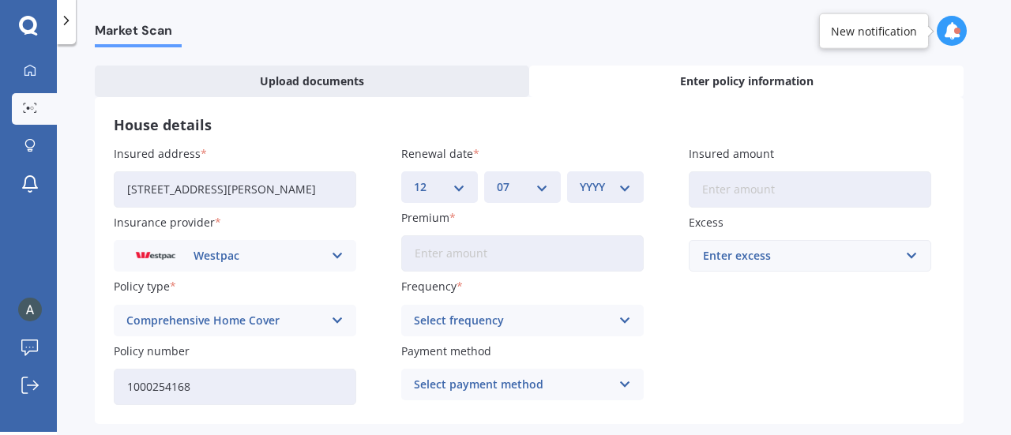
select select "2026"
click at [580, 179] on select "YYYY 2027 2026 2025 2024 2023 2022 2021 2020 2019 2018 2017 2016 2015 2014 2013…" at bounding box center [605, 187] width 51 height 17
click at [548, 249] on input "Premium" at bounding box center [522, 253] width 242 height 36
paste input "$137.93"
click at [422, 250] on input "$137.93" at bounding box center [522, 253] width 242 height 36
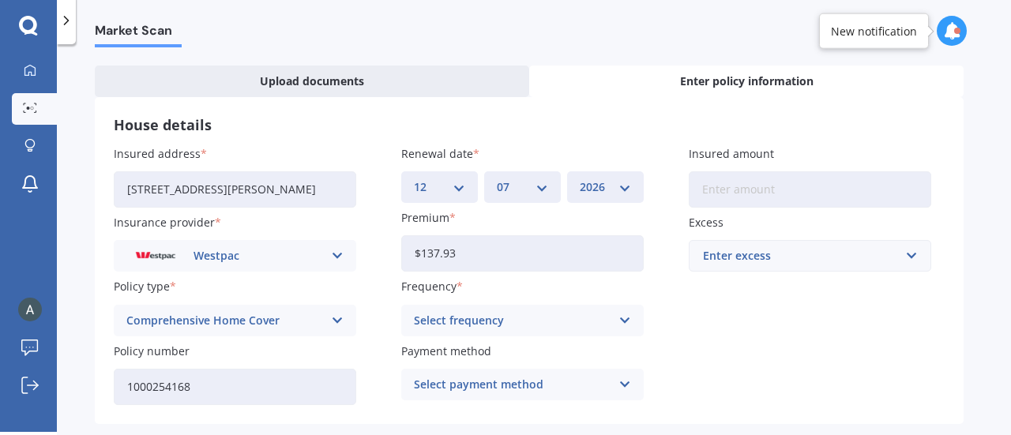
type input "$137.93"
click at [611, 318] on div "Select frequency Yearly Six-Monthly Quarterly Monthly Fortnightly Weekly" at bounding box center [522, 321] width 242 height 32
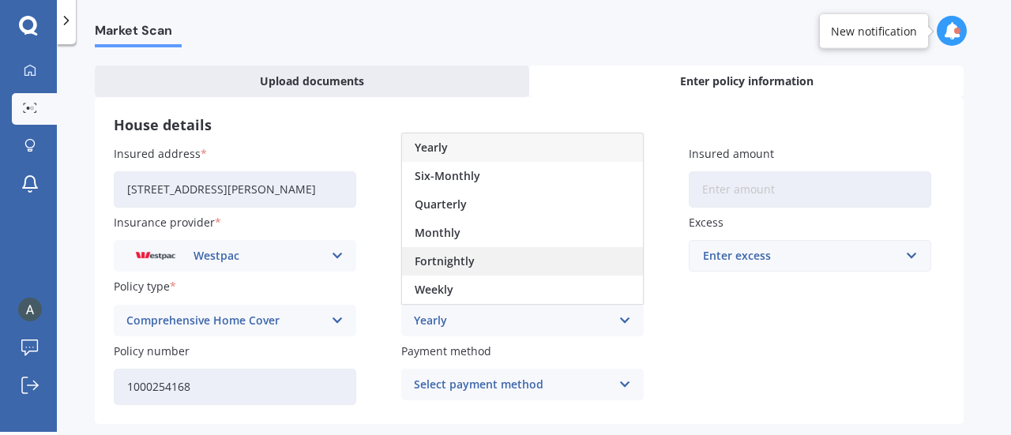
click at [540, 263] on div "Fortnightly" at bounding box center [522, 261] width 241 height 28
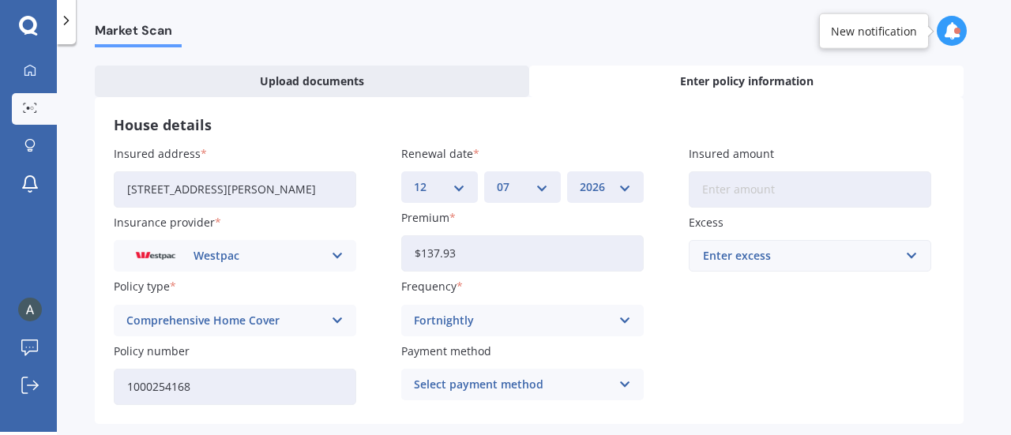
scroll to position [132, 0]
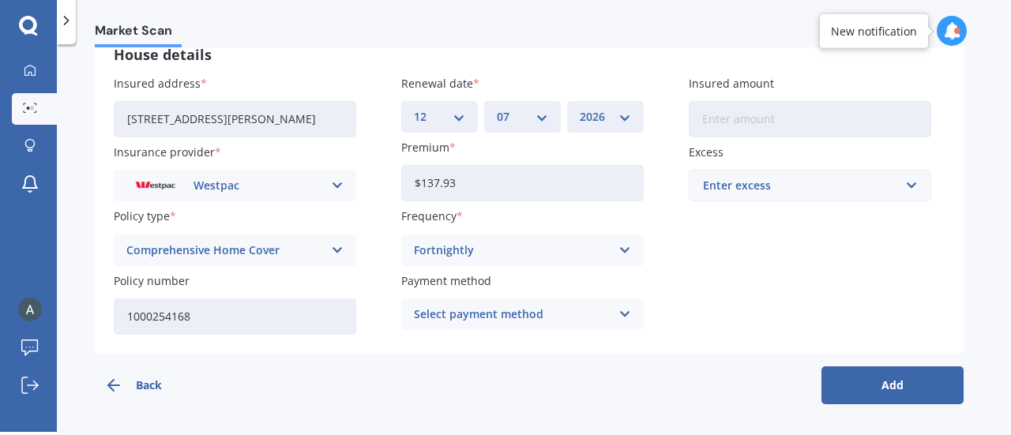
click at [611, 323] on div "Select payment method Direct debit - bank account Direct debit - credit/debit c…" at bounding box center [522, 315] width 242 height 32
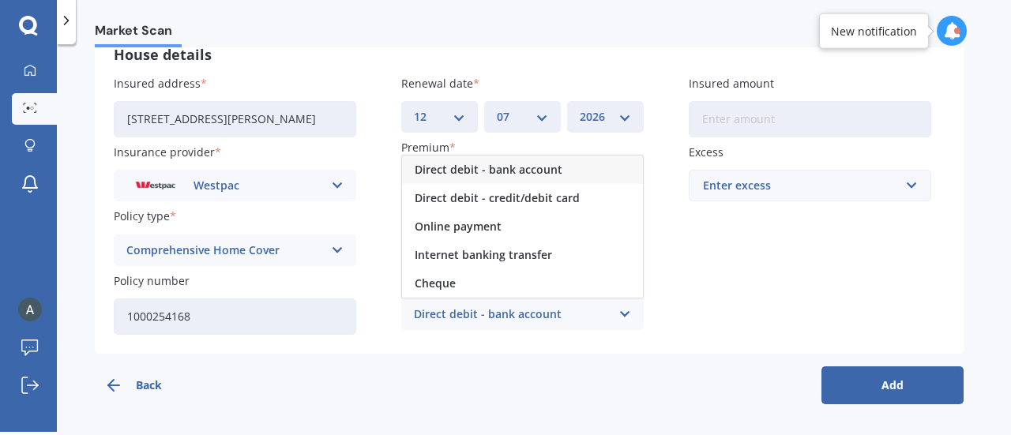
drag, startPoint x: 576, startPoint y: 176, endPoint x: 491, endPoint y: 167, distance: 85.8
click at [491, 167] on span "Direct debit - bank account" at bounding box center [489, 169] width 148 height 11
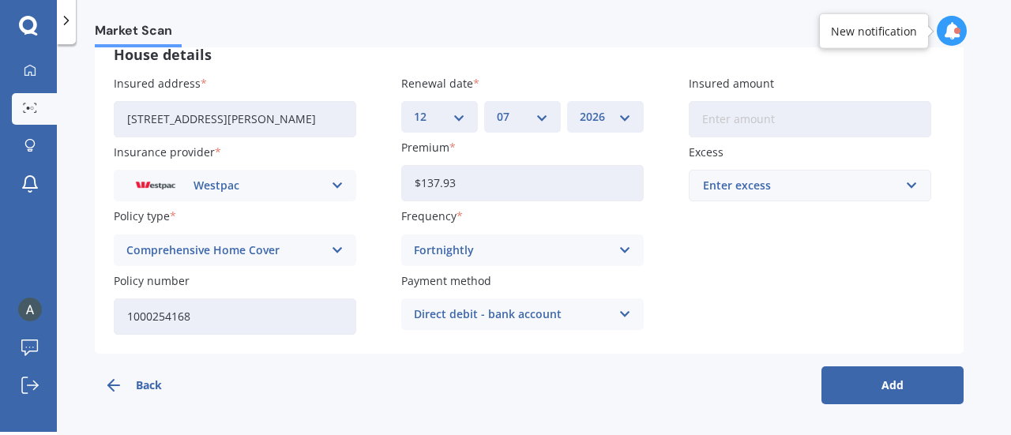
click at [743, 115] on input "Insured amount" at bounding box center [810, 119] width 242 height 36
paste input "$695,900"
type input "$695,900"
click at [809, 196] on input "text" at bounding box center [804, 186] width 228 height 30
type input "800"
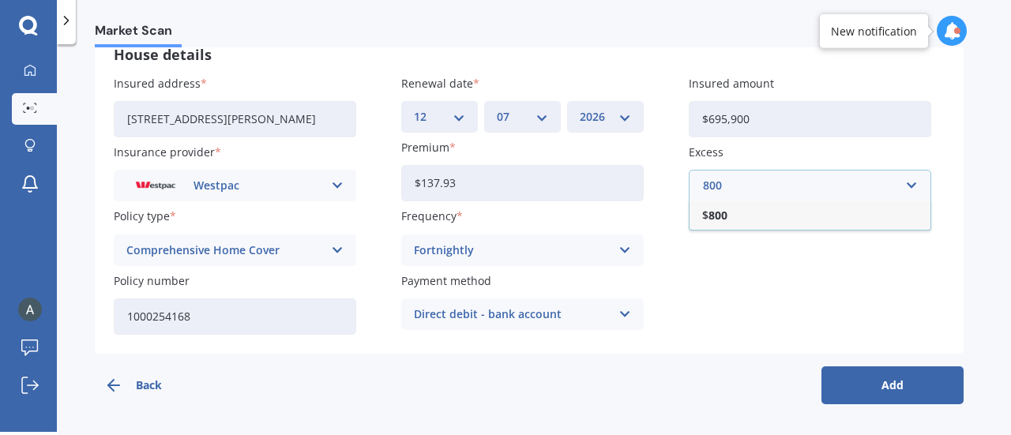
click at [746, 213] on div "$ 800" at bounding box center [810, 215] width 241 height 29
click at [881, 382] on button "Add" at bounding box center [892, 385] width 142 height 38
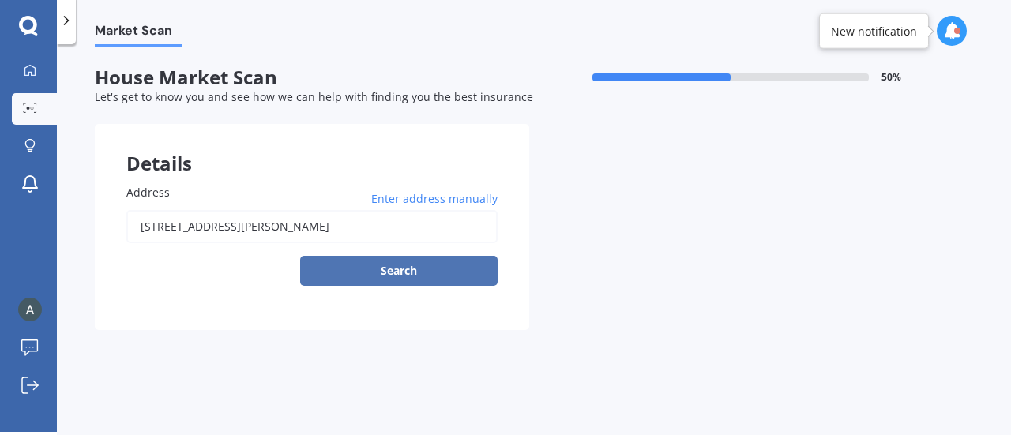
click at [436, 270] on button "Search" at bounding box center [398, 271] width 197 height 30
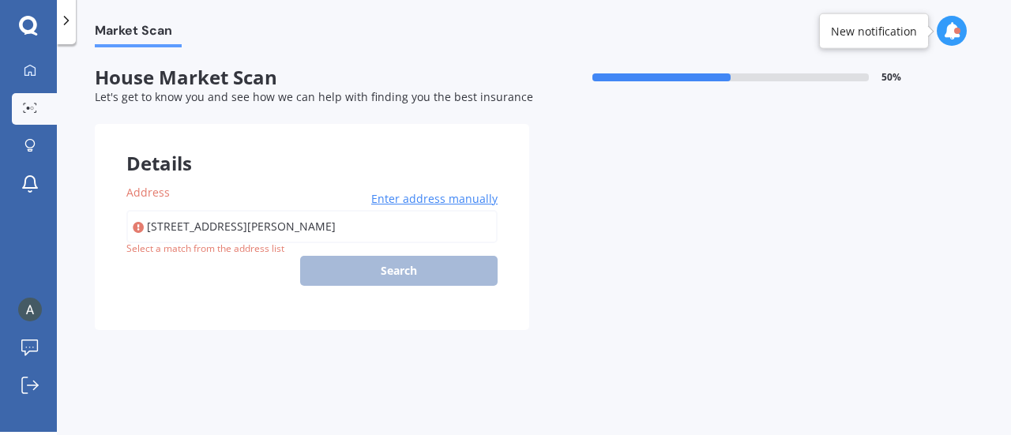
click at [418, 224] on input "[STREET_ADDRESS][PERSON_NAME]" at bounding box center [311, 226] width 371 height 33
type input "[STREET_ADDRESS][PERSON_NAME]"
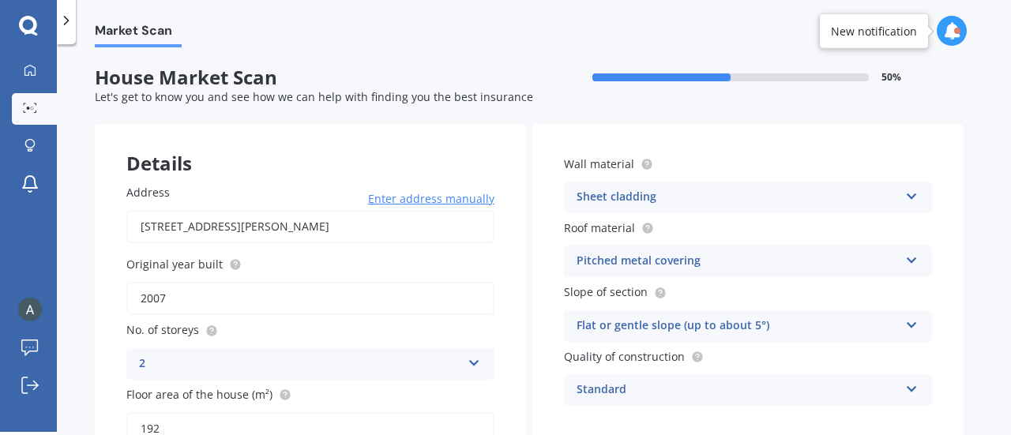
scroll to position [151, 0]
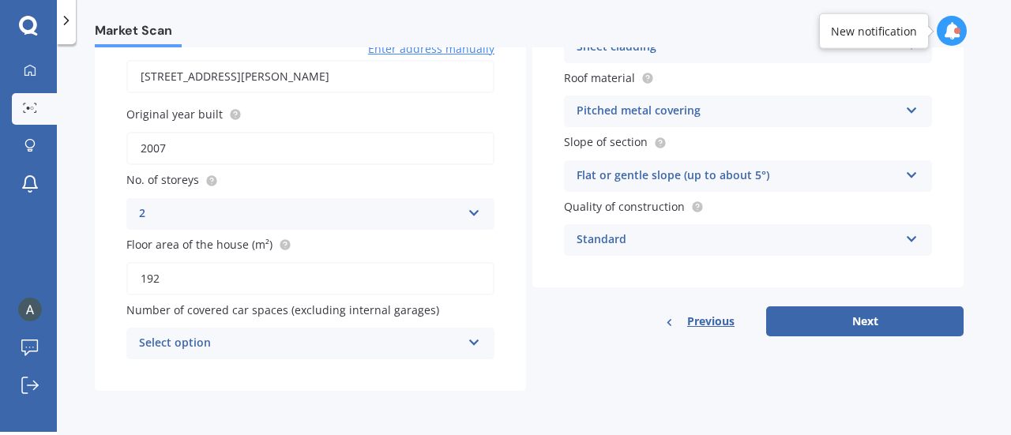
click at [465, 340] on div "Select option 0 1 2 3 4 5+" at bounding box center [310, 344] width 368 height 32
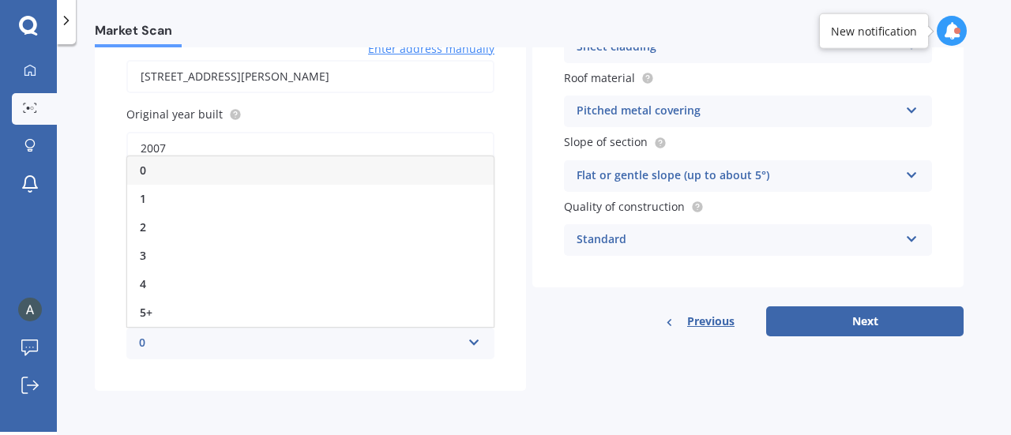
click at [465, 340] on div "0 0 1 2 3 4 5+" at bounding box center [310, 344] width 368 height 32
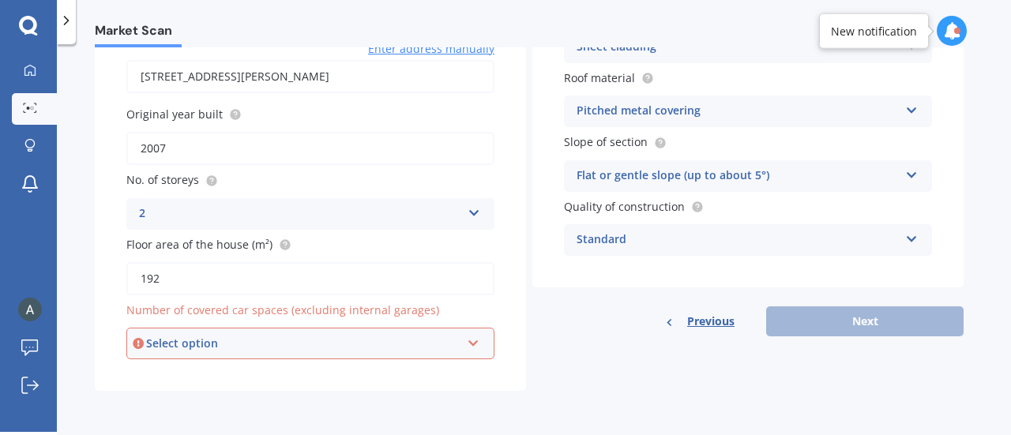
click at [465, 340] on div "Select option 0 1 2 3 4 5+" at bounding box center [310, 344] width 368 height 32
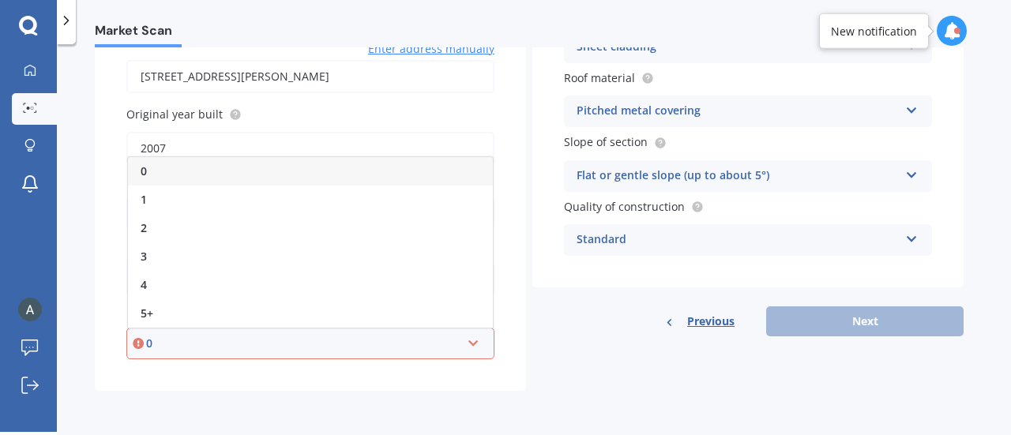
click at [308, 171] on div "0" at bounding box center [310, 171] width 365 height 28
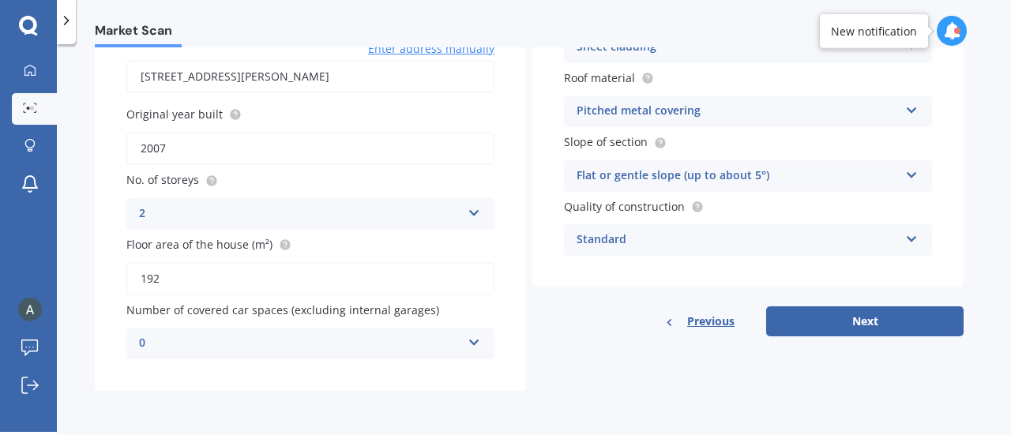
scroll to position [0, 0]
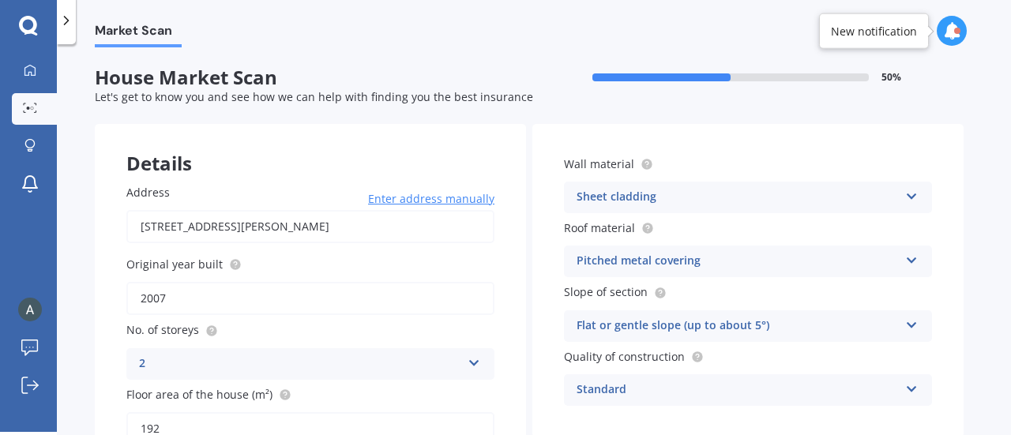
click at [698, 202] on div "Sheet cladding" at bounding box center [738, 197] width 322 height 19
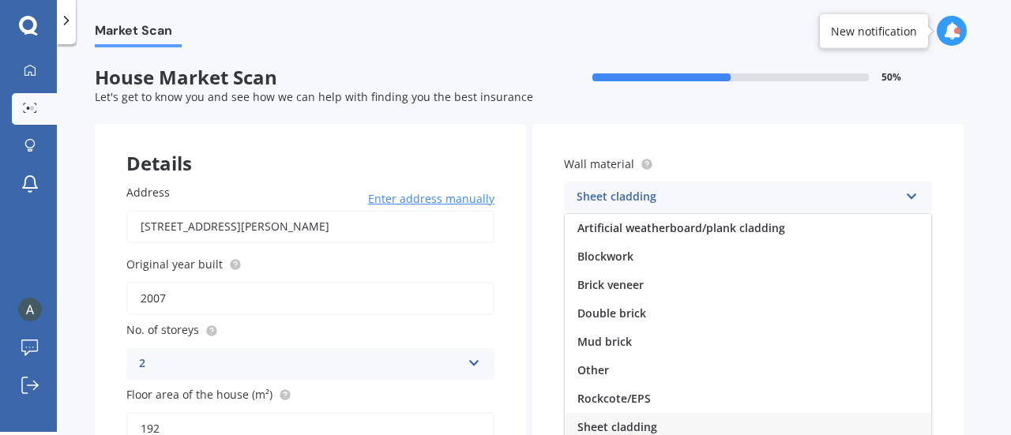
scroll to position [1, 0]
click at [697, 203] on div "Sheet cladding" at bounding box center [738, 197] width 322 height 19
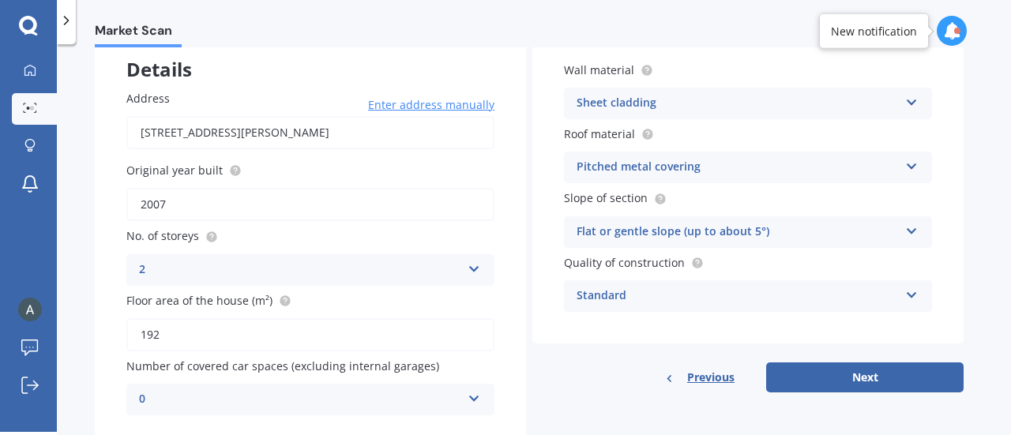
scroll to position [151, 0]
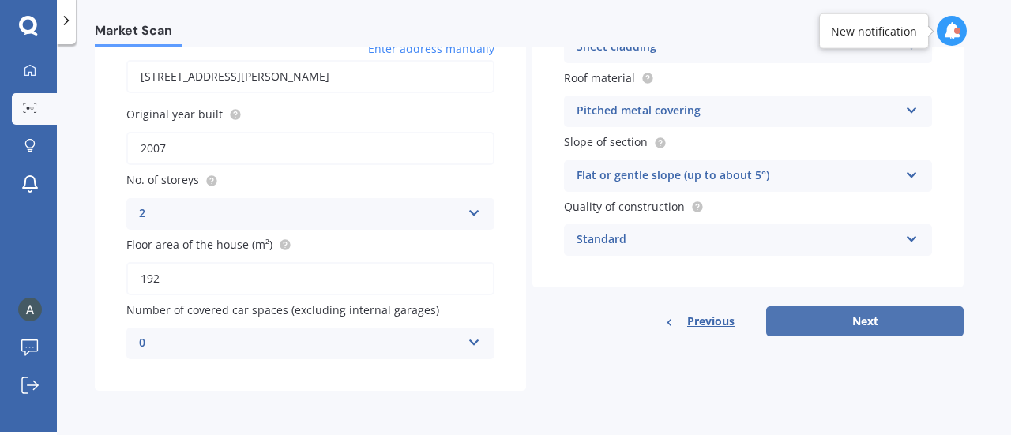
click at [873, 321] on button "Next" at bounding box center [864, 321] width 197 height 30
select select "11"
select select "02"
select select "1994"
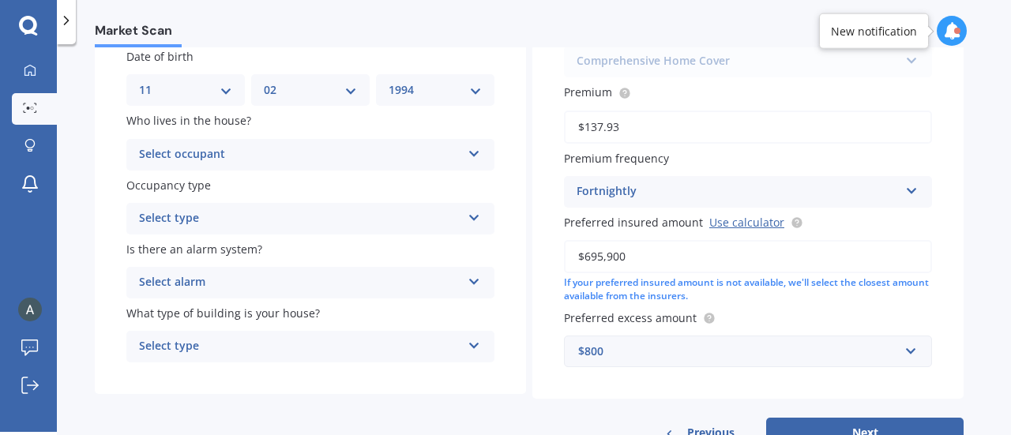
scroll to position [201, 0]
click at [397, 145] on div "Select occupant" at bounding box center [300, 153] width 322 height 19
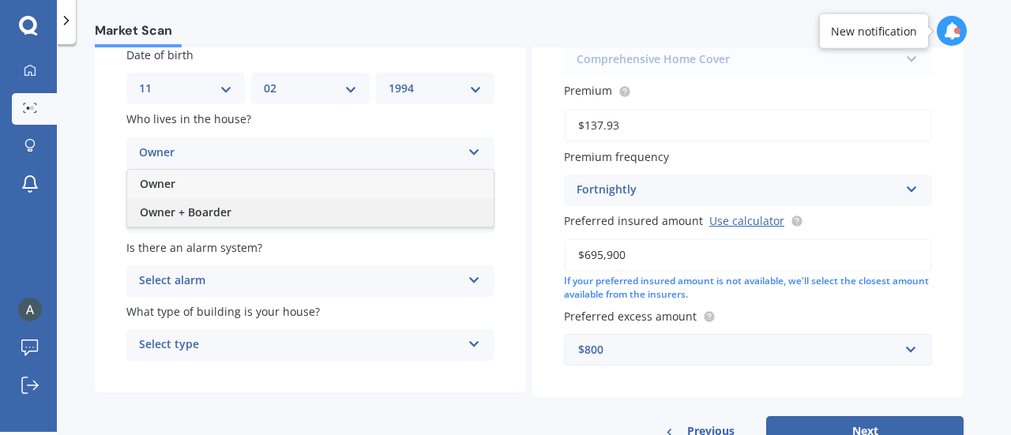
click at [351, 209] on div "Owner + Boarder" at bounding box center [310, 212] width 366 height 28
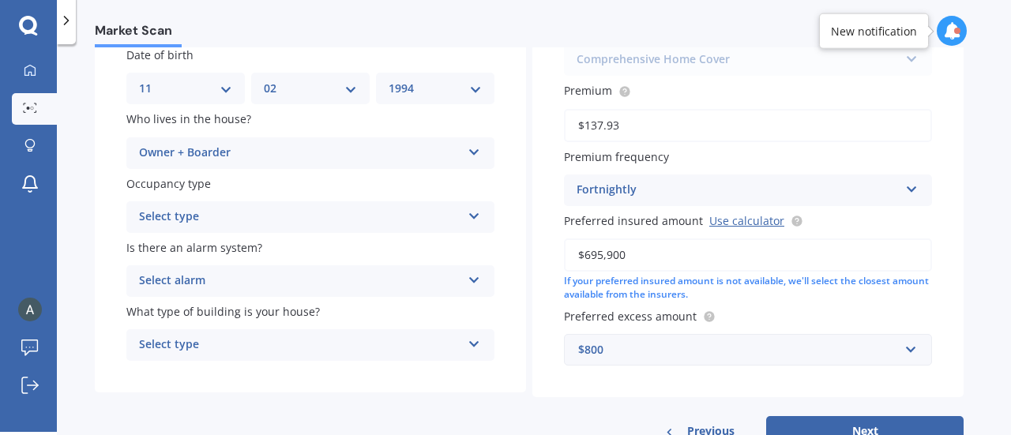
click at [373, 220] on div "Select type" at bounding box center [300, 217] width 322 height 19
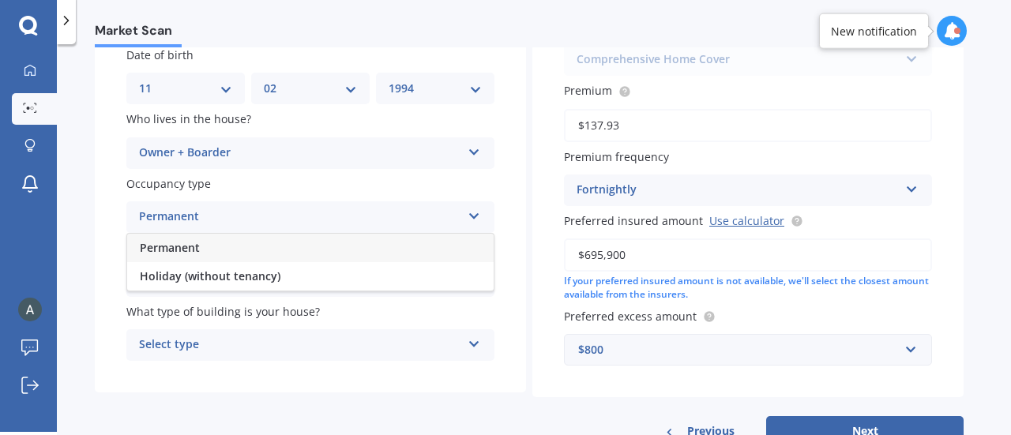
click at [343, 250] on div "Permanent" at bounding box center [310, 248] width 366 height 28
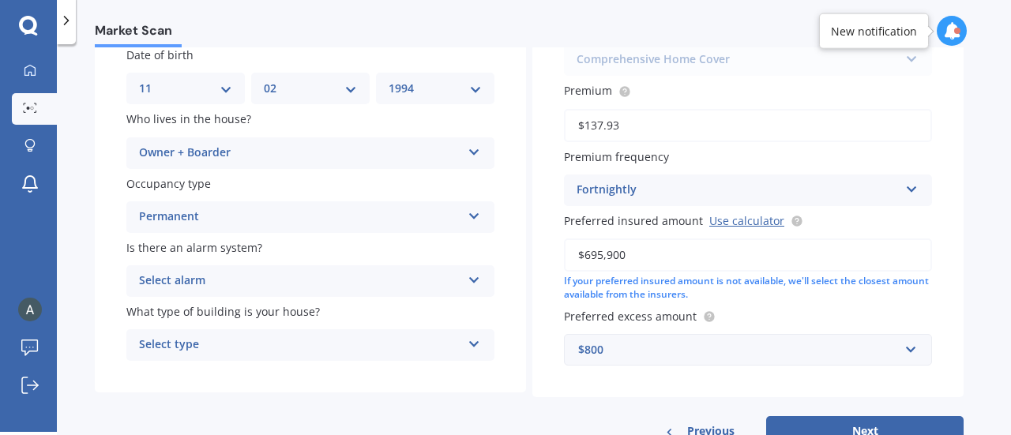
click at [348, 279] on div "Select alarm" at bounding box center [300, 281] width 322 height 19
click at [348, 279] on div "Yes, monitored" at bounding box center [300, 281] width 322 height 19
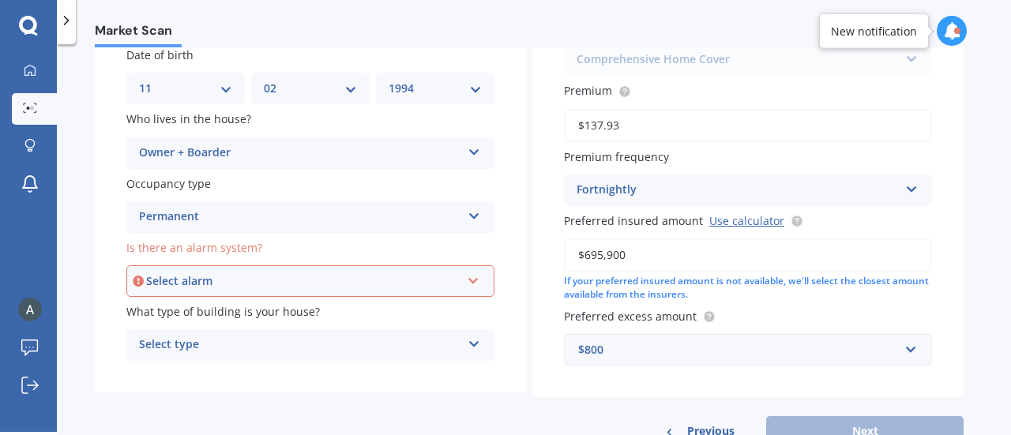
click at [348, 279] on div "Select alarm" at bounding box center [303, 281] width 314 height 17
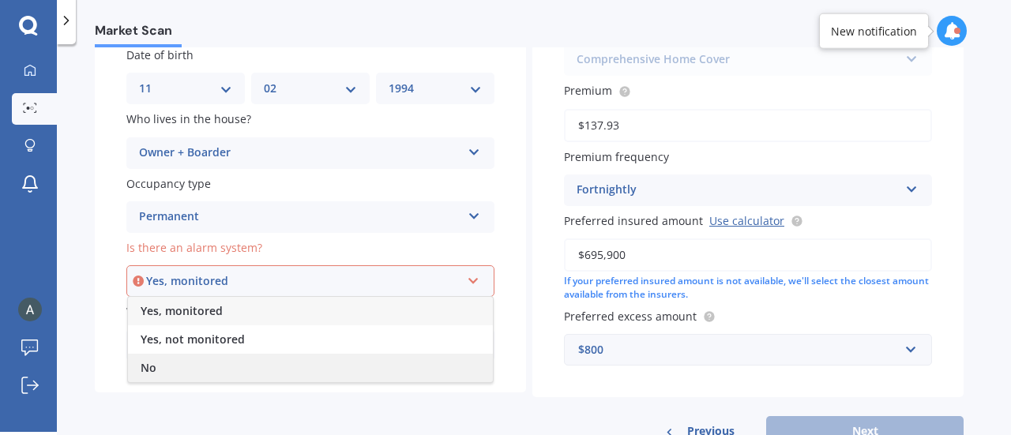
click at [322, 373] on div "No" at bounding box center [310, 368] width 365 height 28
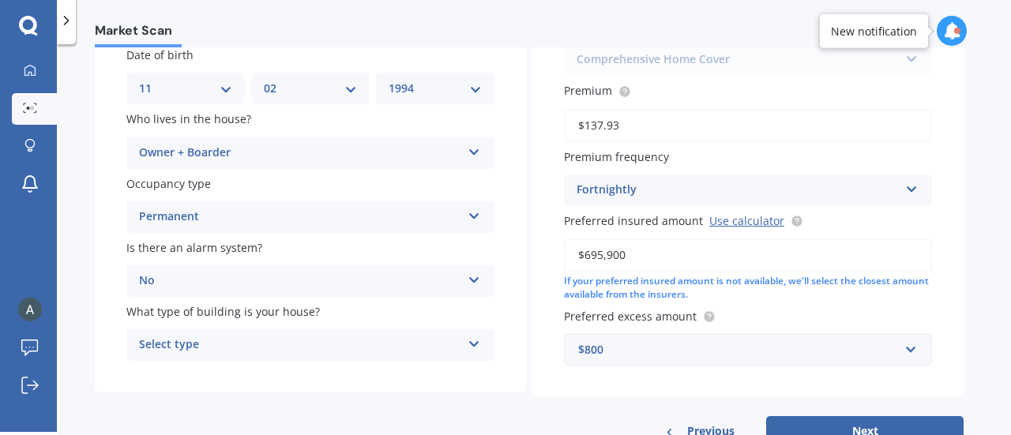
click at [325, 351] on div "Select type" at bounding box center [300, 345] width 322 height 19
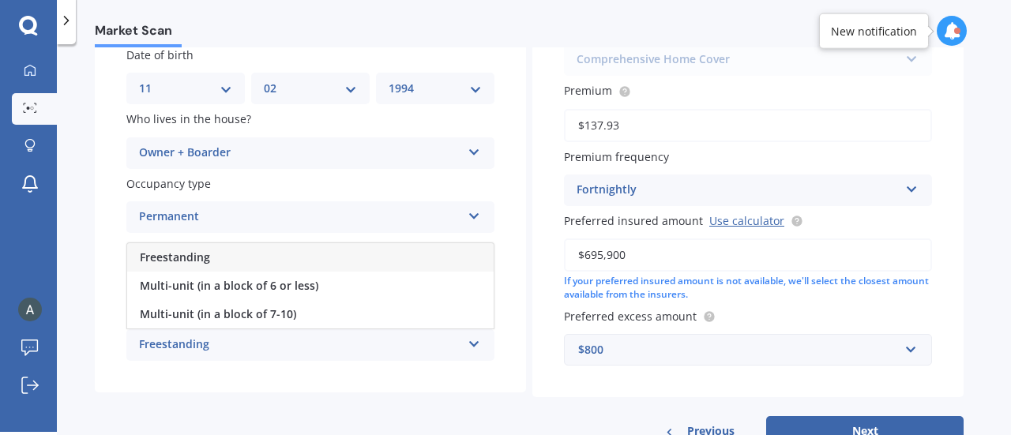
click at [303, 265] on div "Freestanding" at bounding box center [310, 257] width 366 height 28
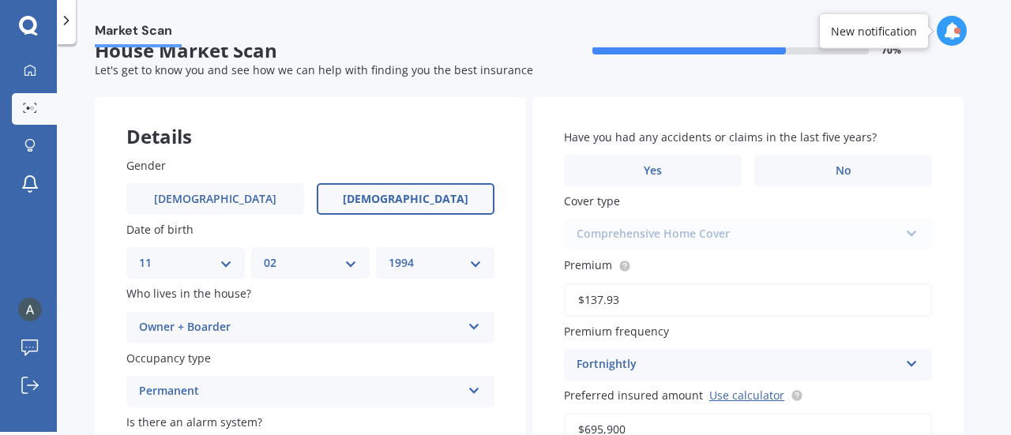
scroll to position [0, 0]
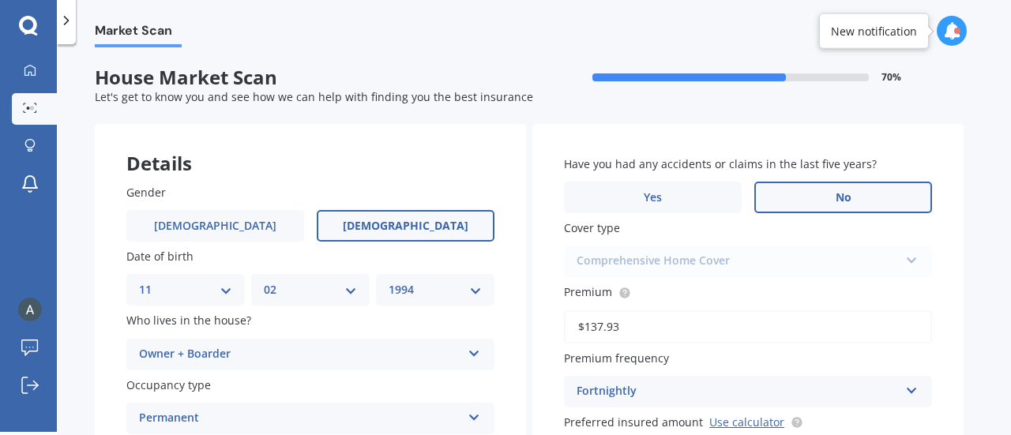
click at [848, 191] on span "No" at bounding box center [844, 197] width 16 height 13
click at [0, 0] on input "No" at bounding box center [0, 0] width 0 height 0
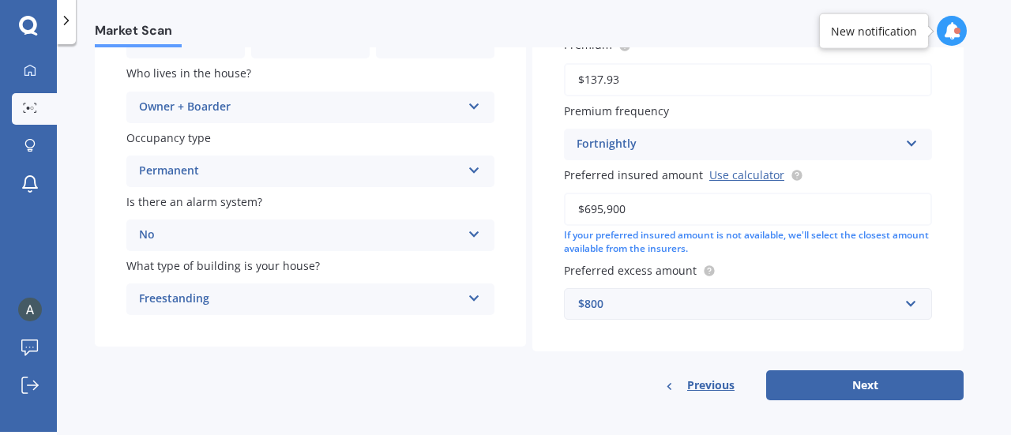
scroll to position [257, 0]
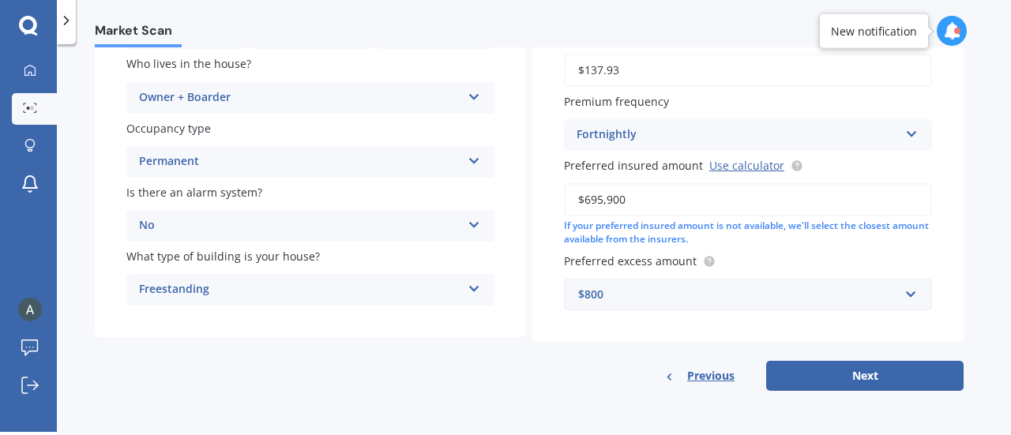
click at [450, 99] on div "Owner + Boarder" at bounding box center [300, 97] width 322 height 19
click at [404, 151] on div "Owner + Boarder" at bounding box center [310, 157] width 366 height 28
click at [882, 378] on button "Next" at bounding box center [864, 376] width 197 height 30
select select "11"
select select "02"
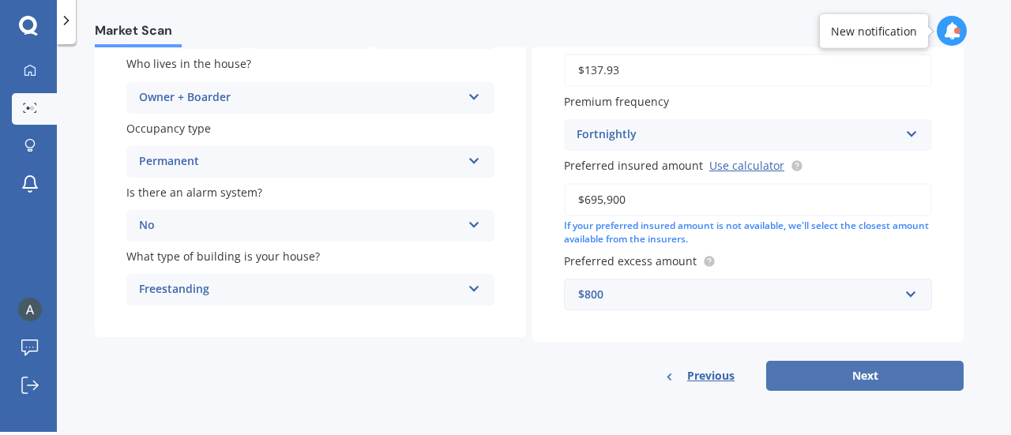
select select "1994"
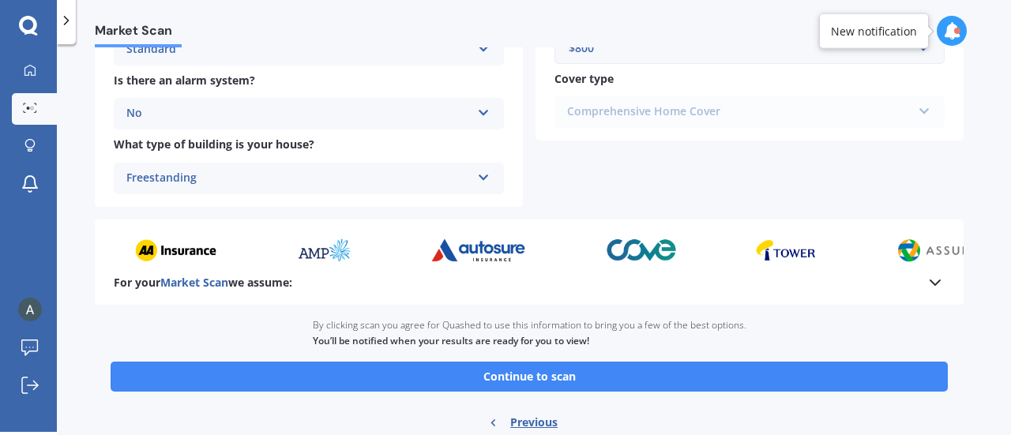
scroll to position [678, 0]
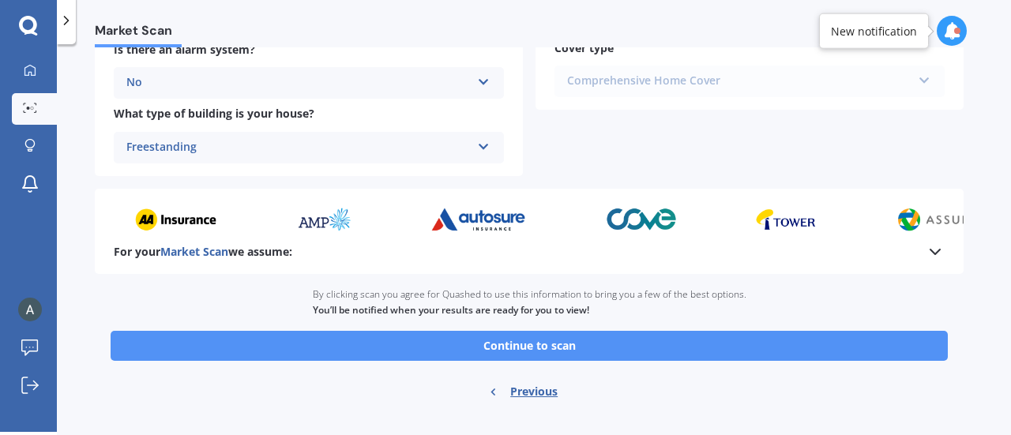
click at [671, 349] on button "Continue to scan" at bounding box center [529, 346] width 837 height 30
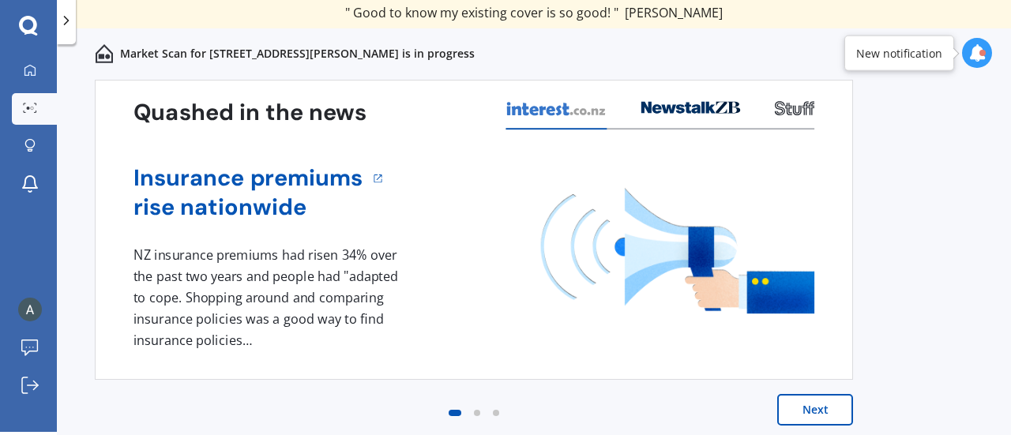
scroll to position [74, 0]
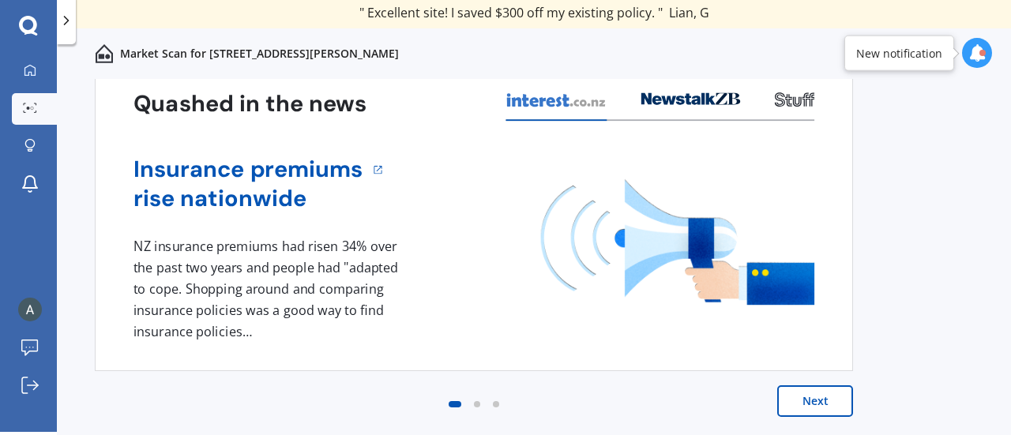
click at [814, 390] on button "Next" at bounding box center [815, 401] width 76 height 32
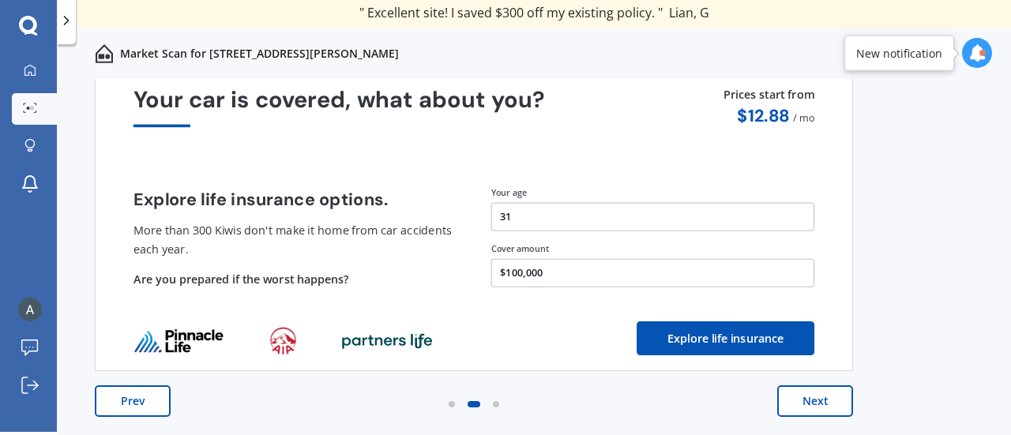
scroll to position [0, 0]
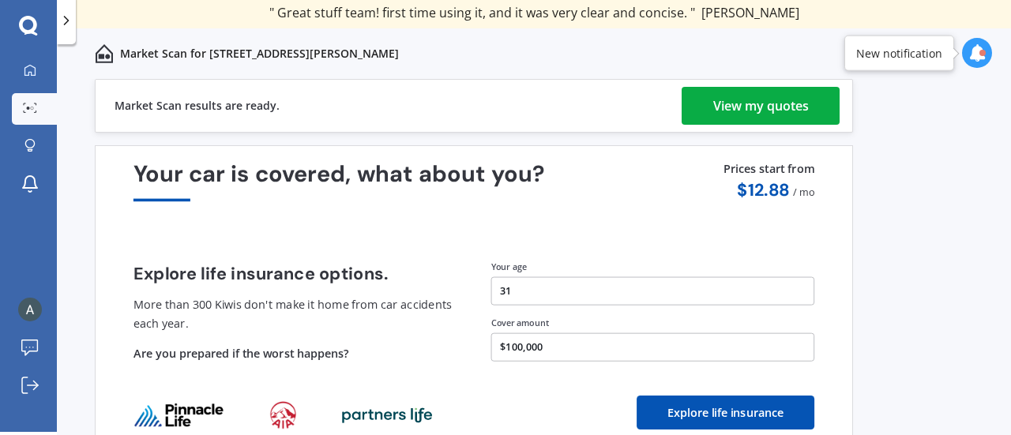
click at [750, 105] on div "View my quotes" at bounding box center [761, 106] width 96 height 38
